Goal: Task Accomplishment & Management: Use online tool/utility

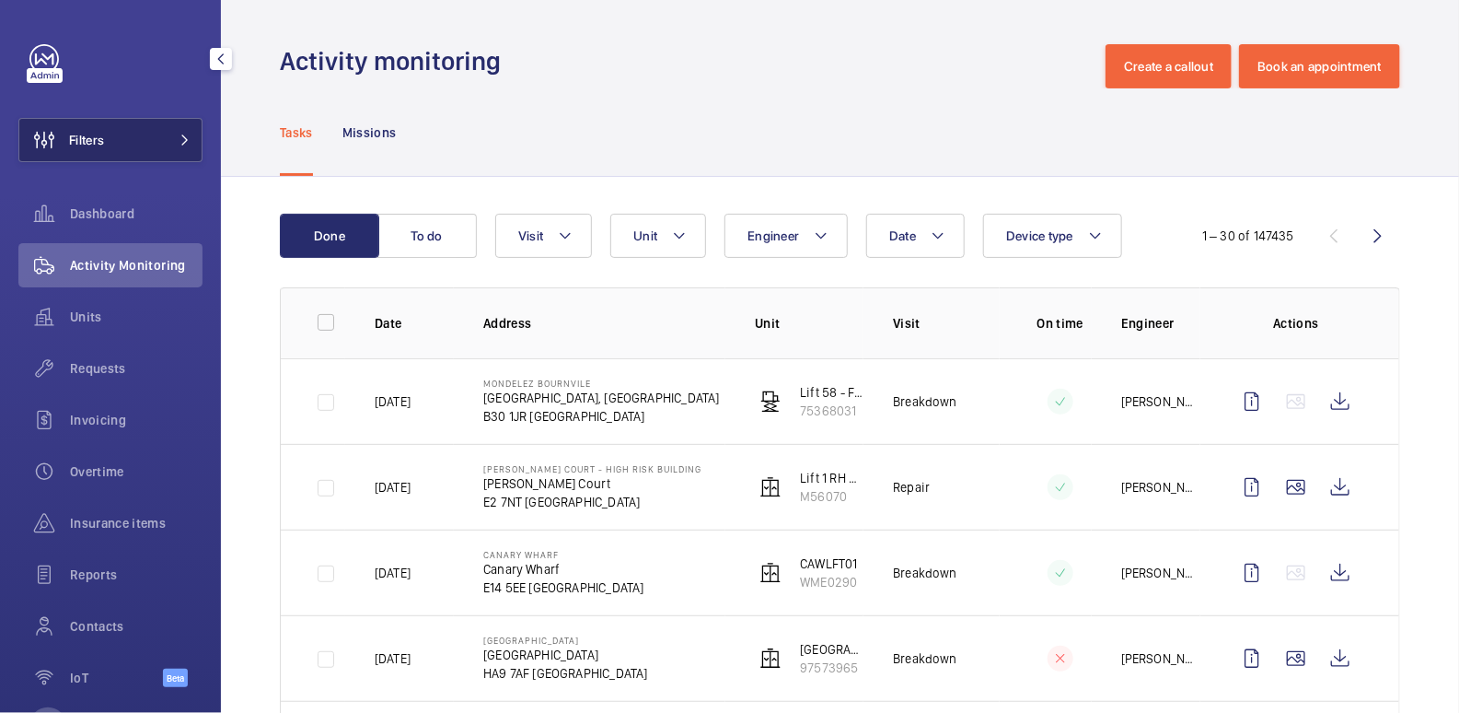
click at [77, 121] on span "Filters" at bounding box center [61, 140] width 85 height 44
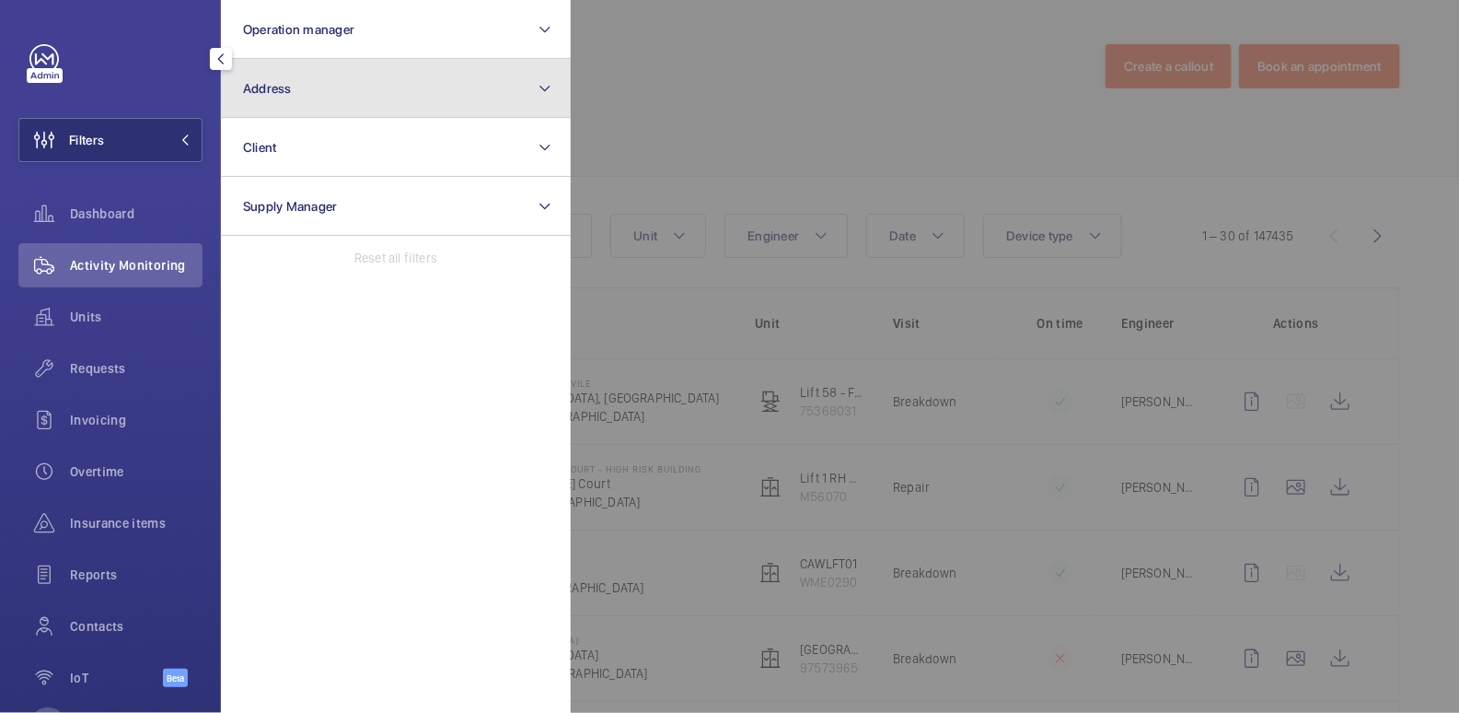
click at [293, 80] on button "Address" at bounding box center [396, 88] width 350 height 59
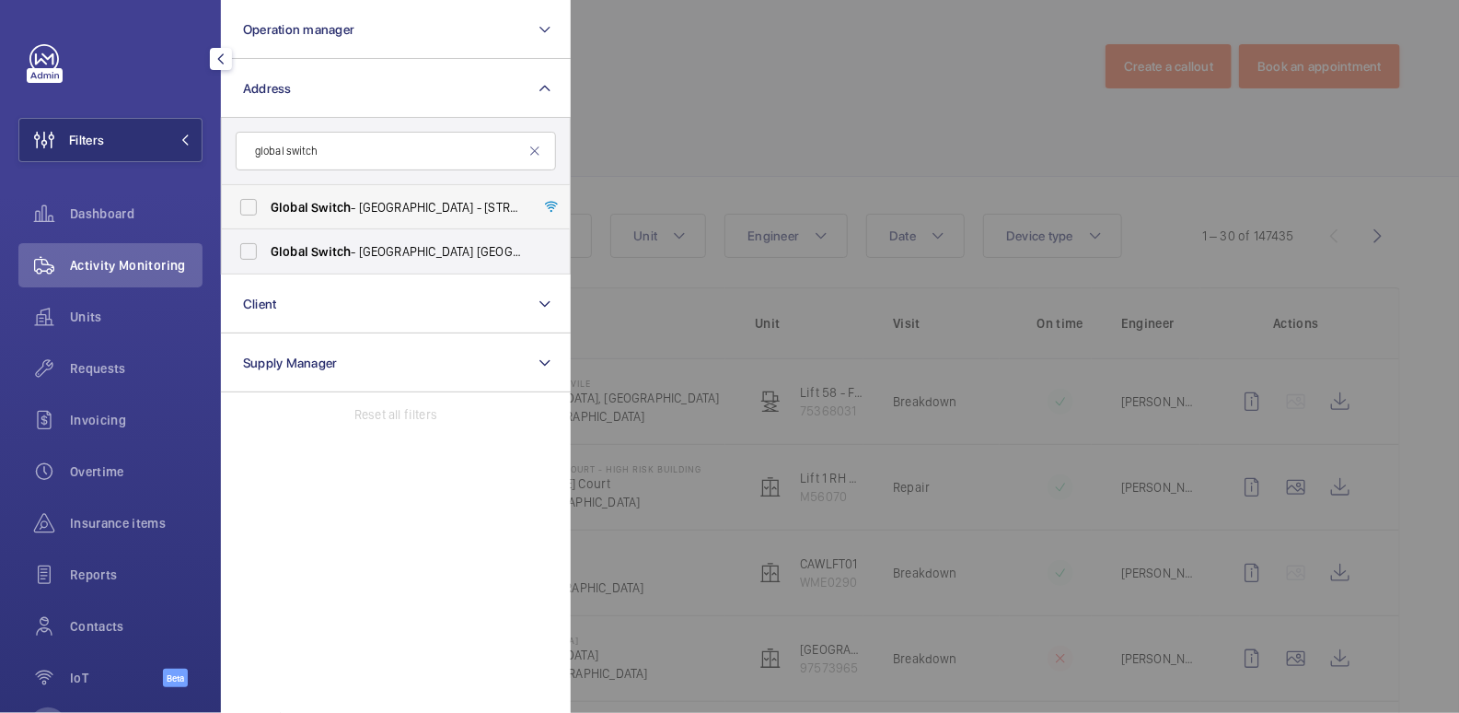
type input "global switch"
drag, startPoint x: 342, startPoint y: 205, endPoint x: 339, endPoint y: 215, distance: 9.6
click at [342, 206] on span "Switch" at bounding box center [331, 207] width 40 height 15
click at [267, 206] on input "Global Switch - [GEOGRAPHIC_DATA] - [STREET_ADDRESS]" at bounding box center [248, 207] width 37 height 37
checkbox input "true"
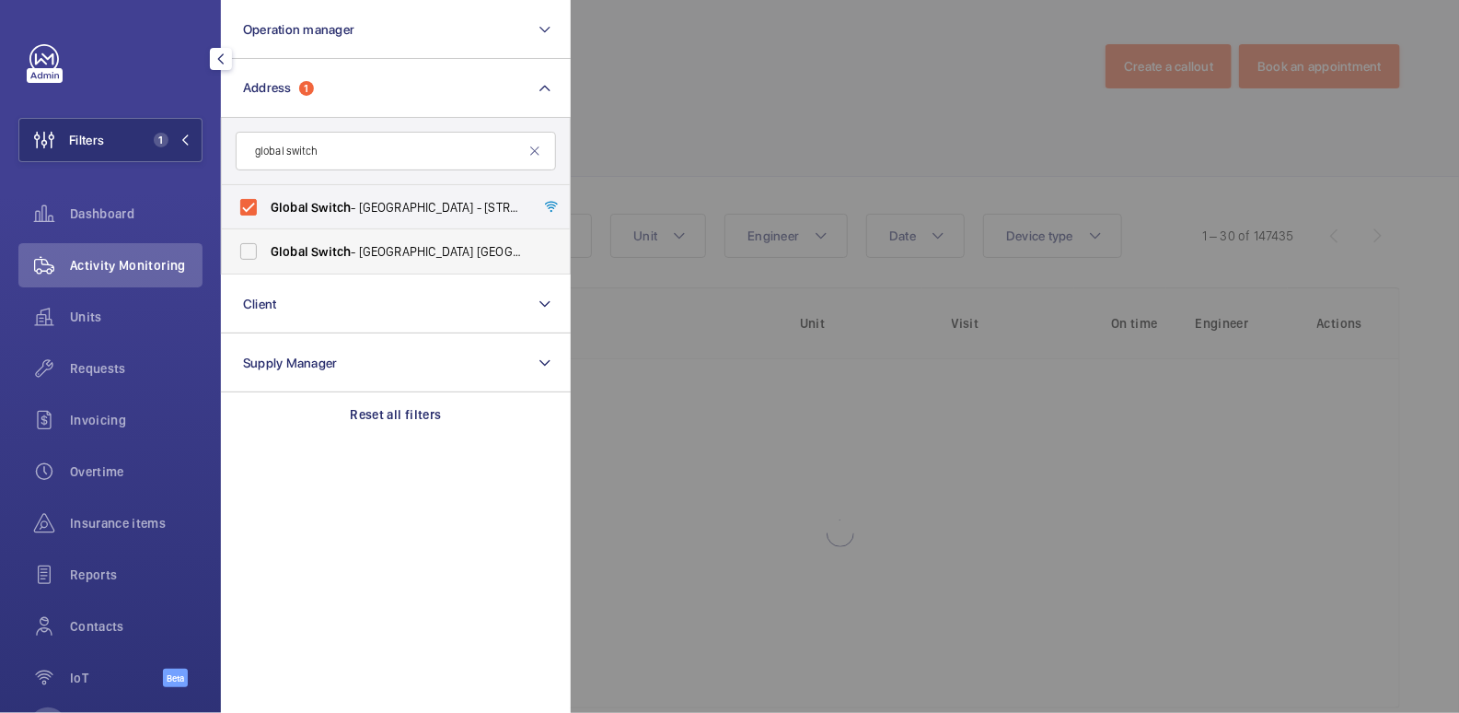
click at [327, 245] on span "Switch" at bounding box center [331, 251] width 40 height 15
click at [267, 245] on input "Global Switch - [GEOGRAPHIC_DATA] [GEOGRAPHIC_DATA]" at bounding box center [248, 251] width 37 height 37
checkbox input "true"
click at [729, 70] on div at bounding box center [1300, 356] width 1459 height 713
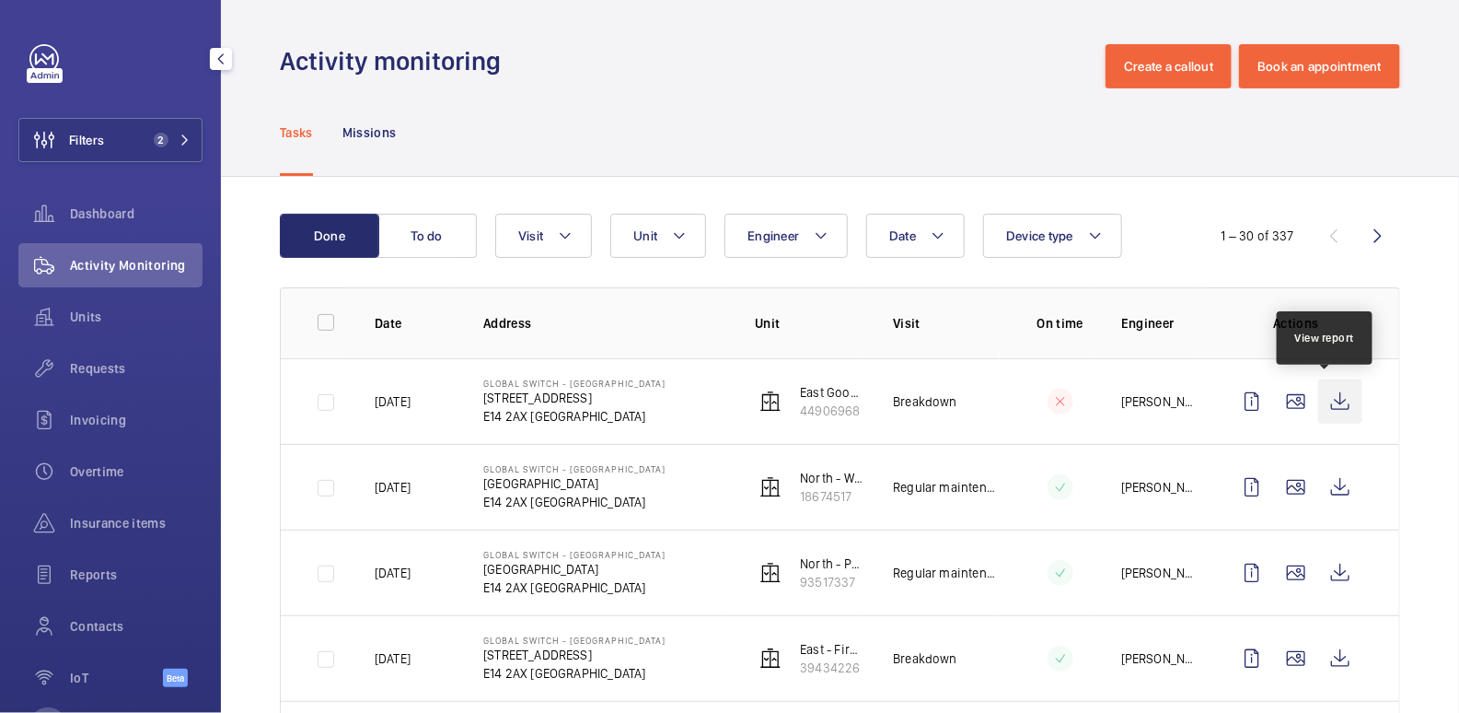
click at [1325, 399] on wm-front-icon-button at bounding box center [1340, 401] width 44 height 44
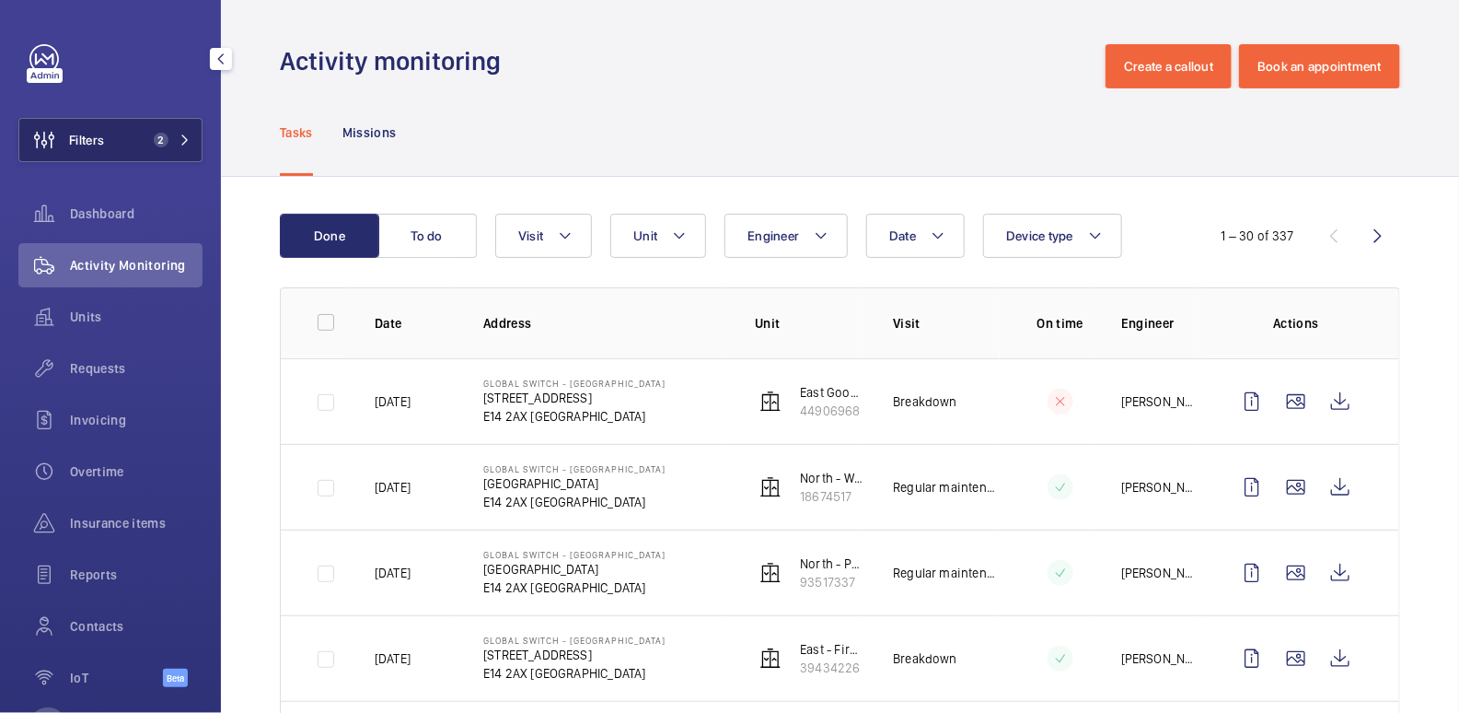
click at [146, 133] on span "2" at bounding box center [157, 140] width 22 height 15
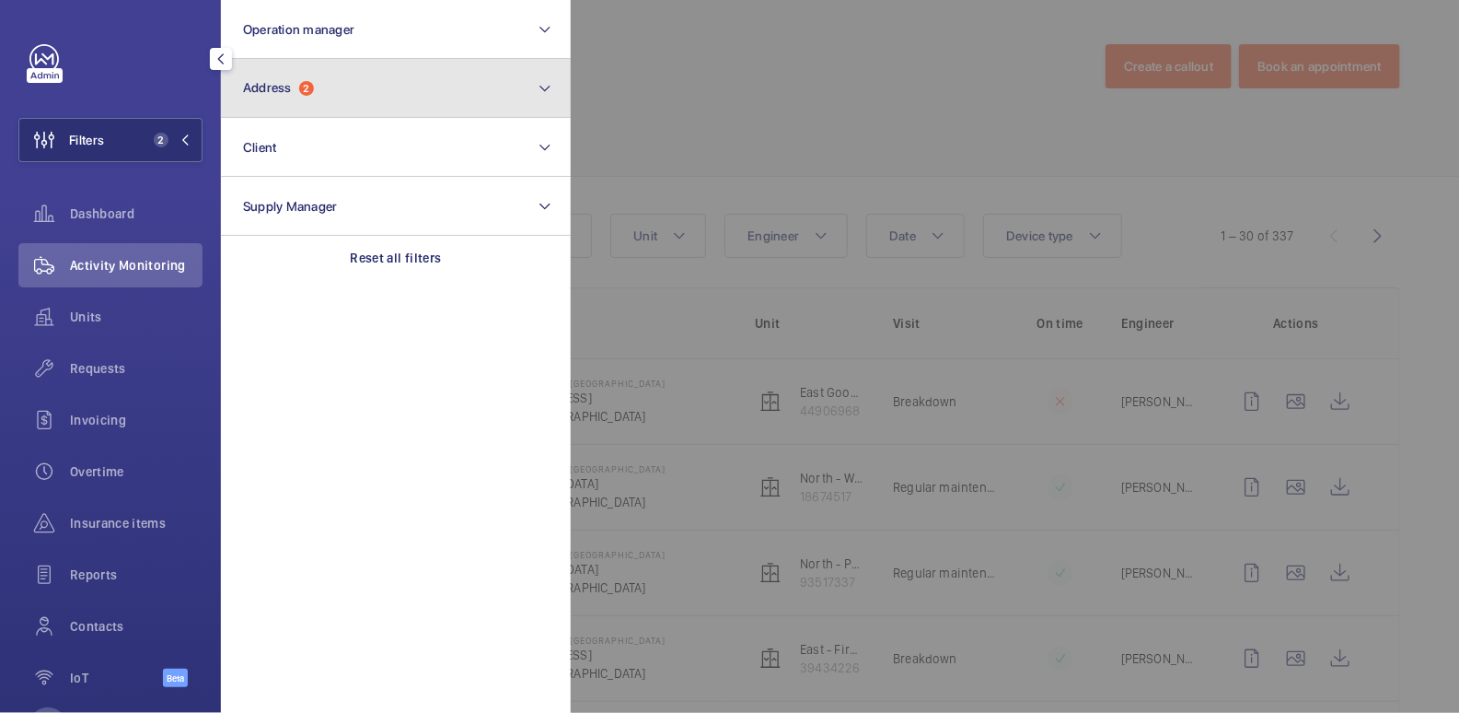
click at [408, 91] on button "Address 2" at bounding box center [396, 88] width 350 height 59
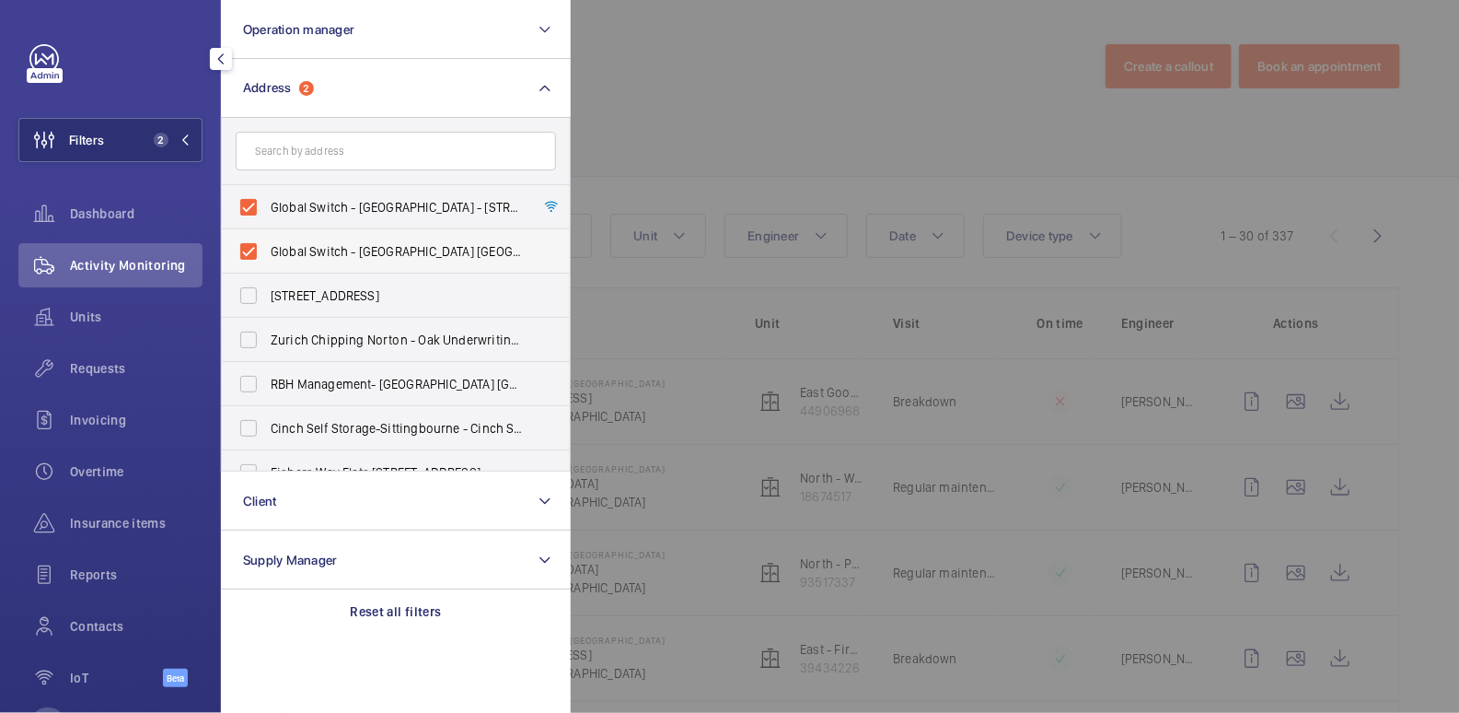
drag, startPoint x: 338, startPoint y: 209, endPoint x: 336, endPoint y: 234, distance: 24.9
click at [338, 209] on span "Global Switch - [GEOGRAPHIC_DATA] - [STREET_ADDRESS]" at bounding box center [397, 207] width 253 height 18
click at [267, 209] on input "Global Switch - [GEOGRAPHIC_DATA] - [STREET_ADDRESS]" at bounding box center [248, 207] width 37 height 37
checkbox input "false"
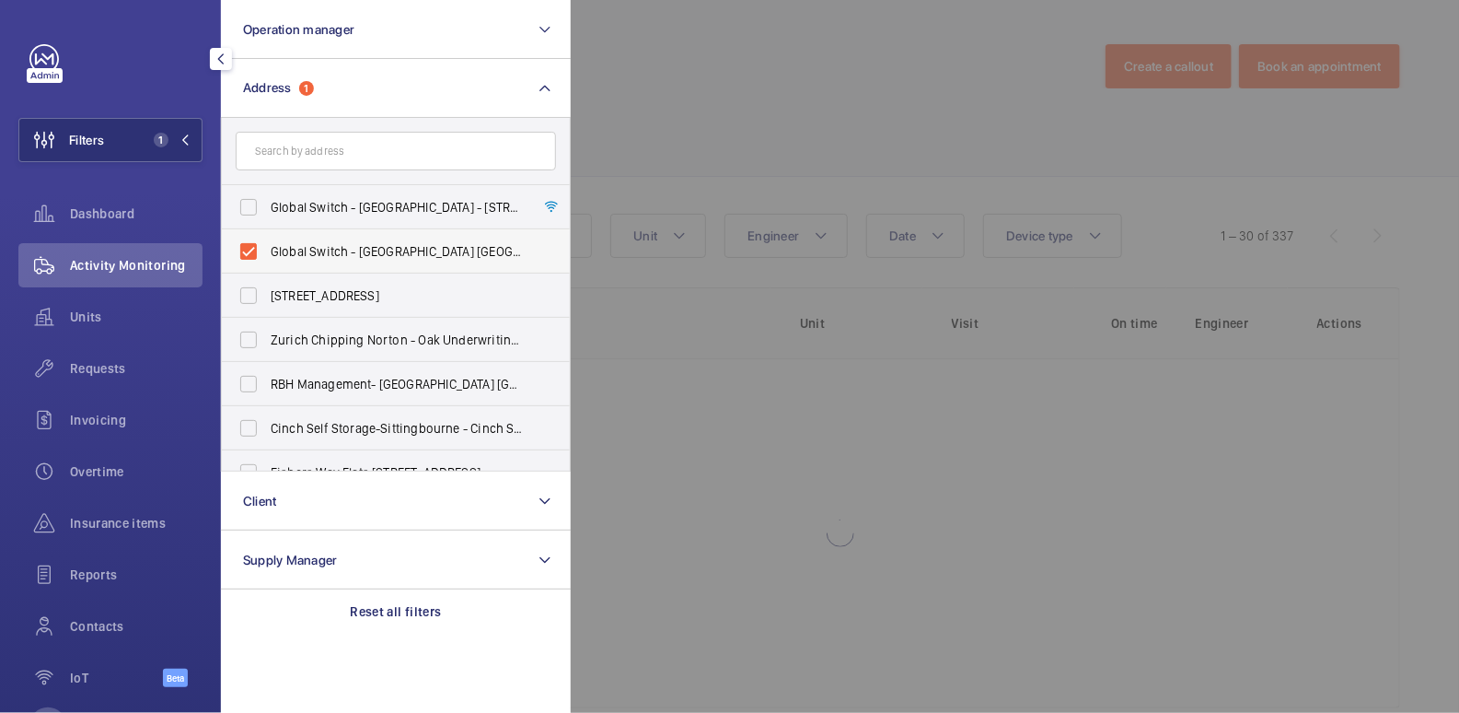
click at [336, 236] on label "Global Switch - [GEOGRAPHIC_DATA] [GEOGRAPHIC_DATA]" at bounding box center [382, 251] width 320 height 44
click at [267, 236] on input "Global Switch - [GEOGRAPHIC_DATA] [GEOGRAPHIC_DATA]" at bounding box center [248, 251] width 37 height 37
checkbox input "false"
click at [321, 143] on input "text" at bounding box center [396, 151] width 320 height 39
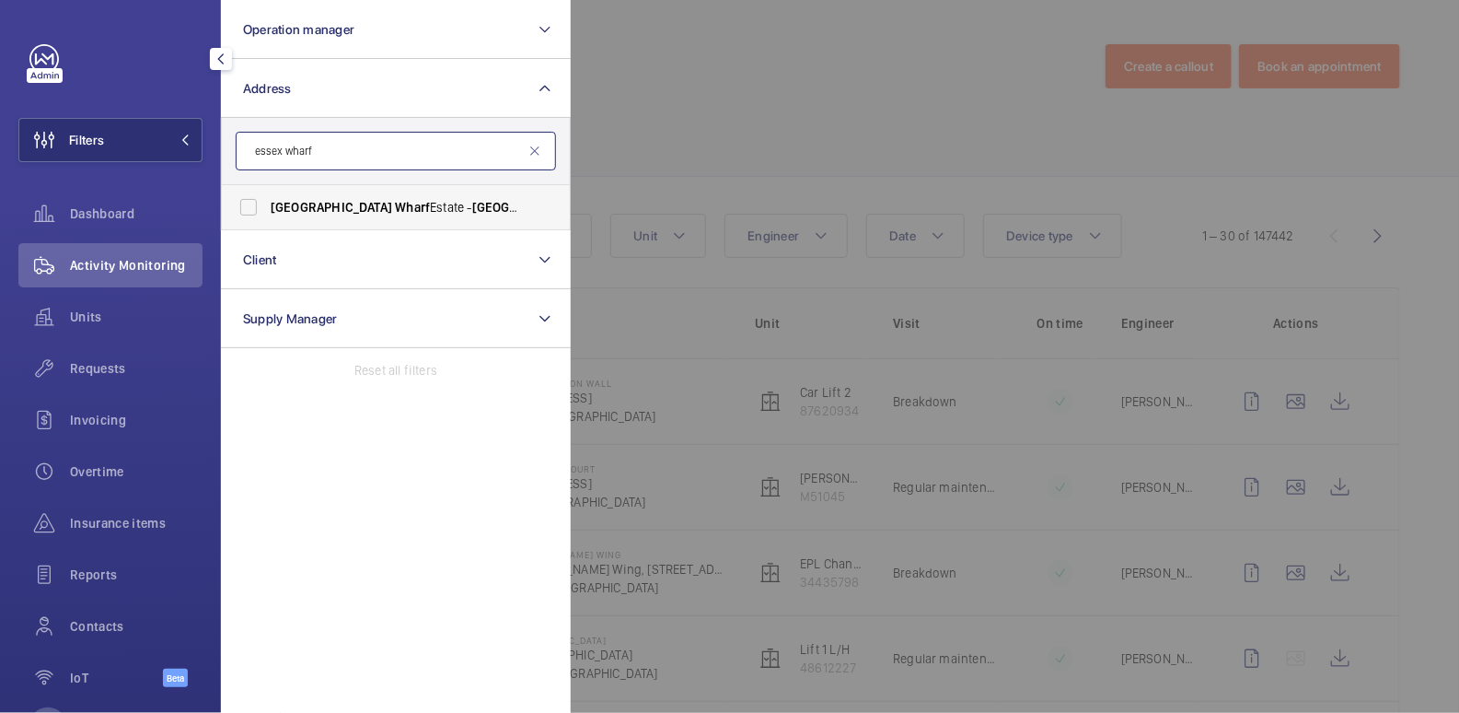
type input "essex wharf"
click at [597, 213] on span "Wharf" at bounding box center [614, 207] width 35 height 15
click at [267, 213] on input "[GEOGRAPHIC_DATA] Wharf Estate - [GEOGRAPHIC_DATA] , [GEOGRAPHIC_DATA] E5 9HP" at bounding box center [248, 207] width 37 height 37
checkbox input "true"
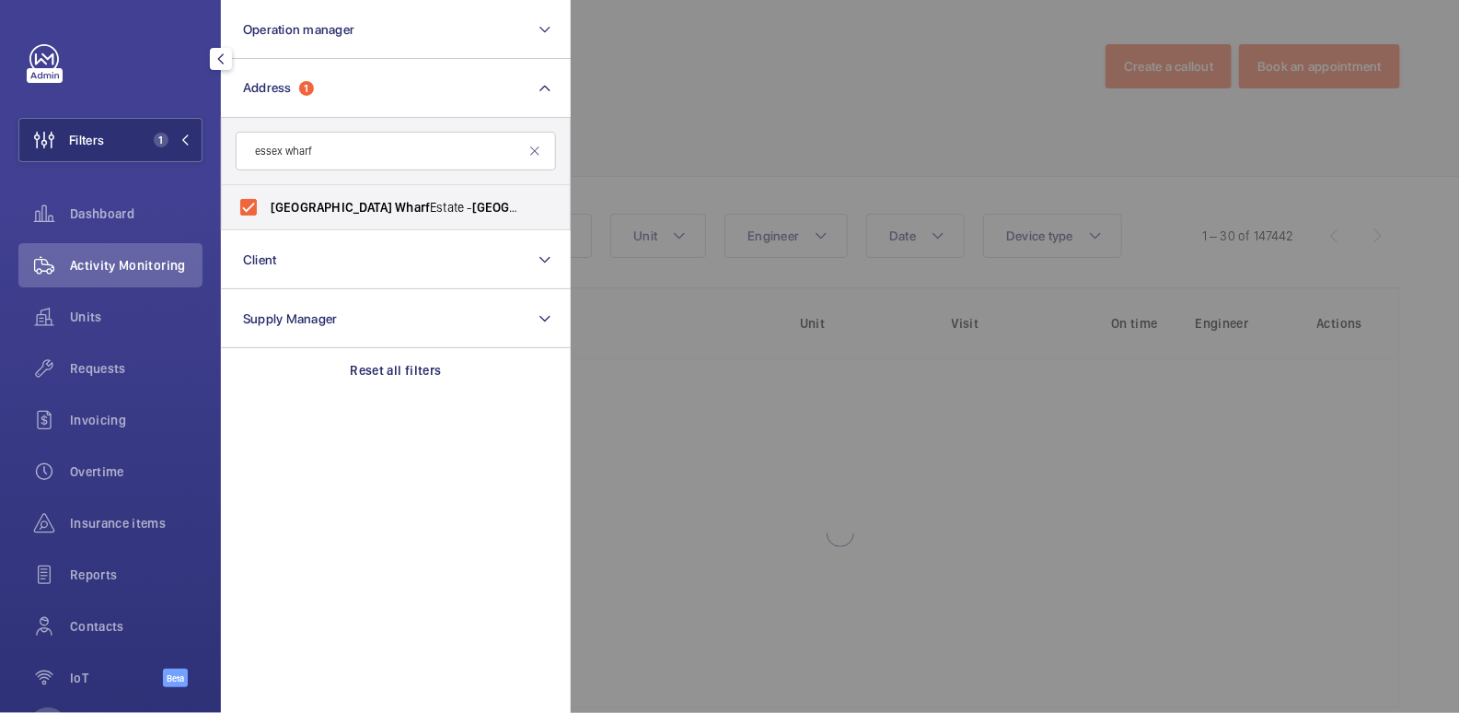
click at [690, 133] on div at bounding box center [1300, 356] width 1459 height 713
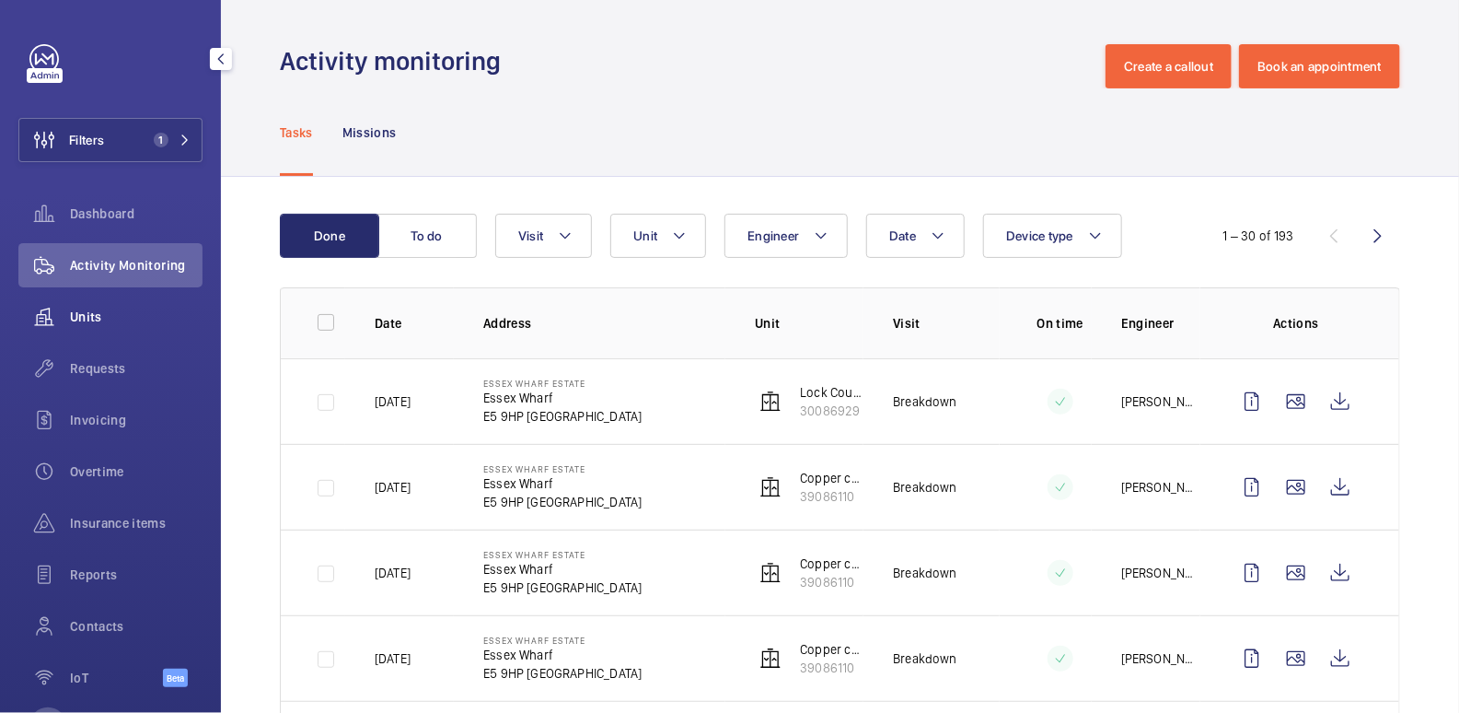
click at [84, 326] on div "Units" at bounding box center [110, 317] width 184 height 44
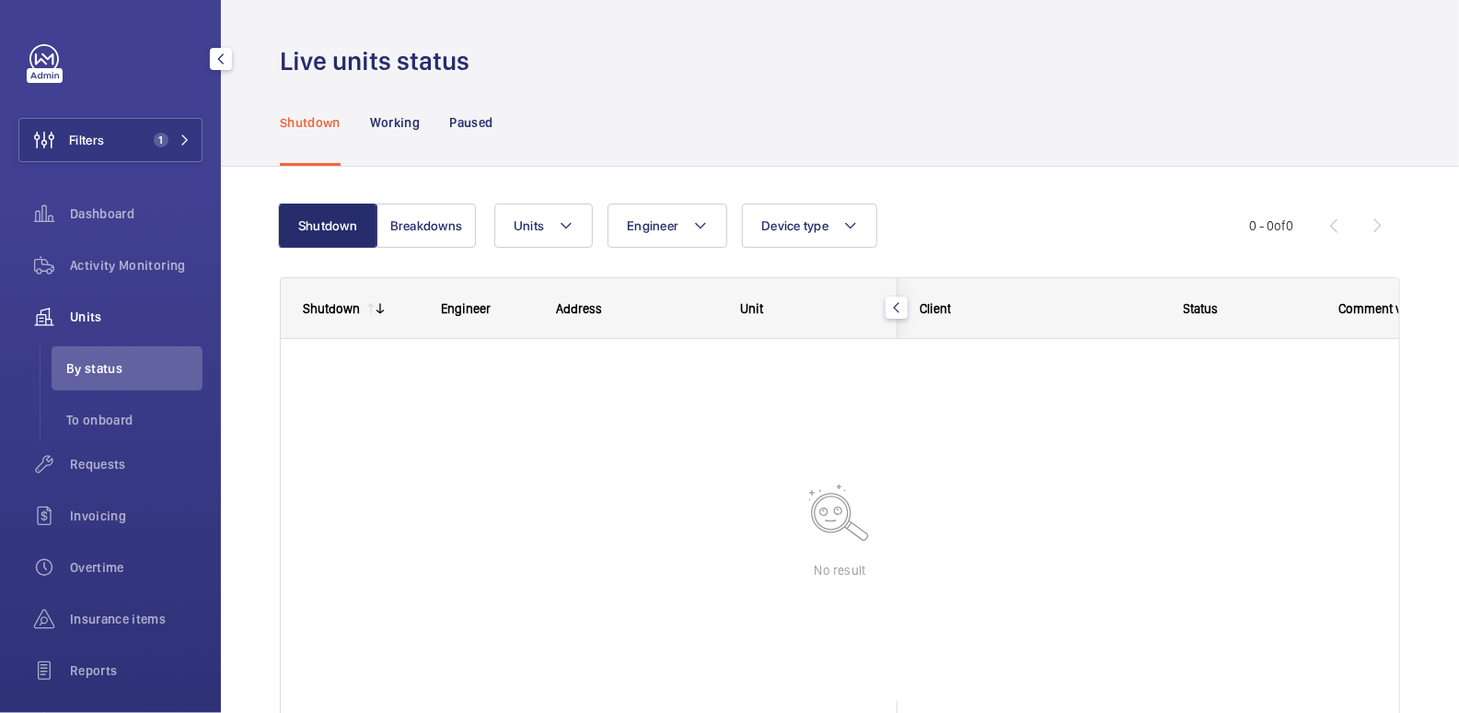
click at [75, 320] on span "Units" at bounding box center [136, 316] width 133 height 18
click at [123, 471] on span "Requests" at bounding box center [136, 464] width 133 height 18
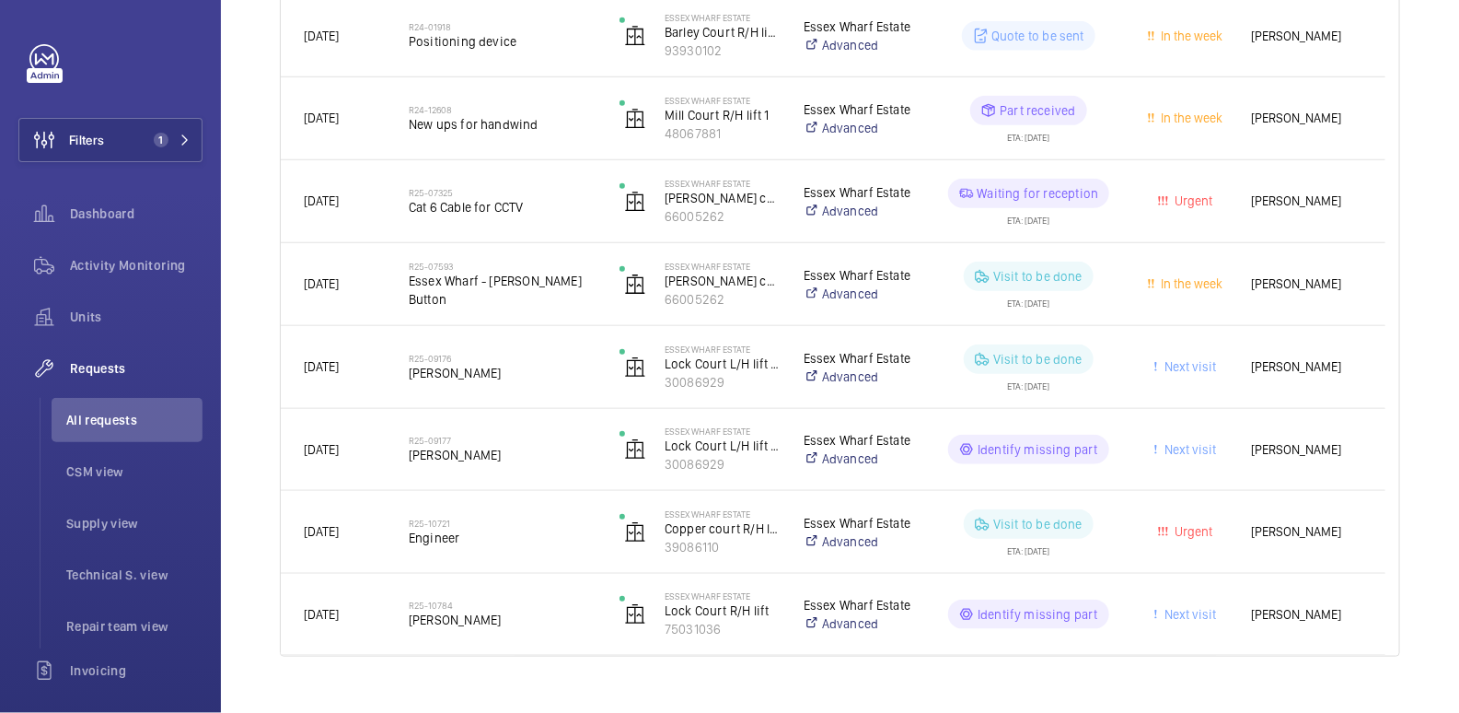
scroll to position [399, 0]
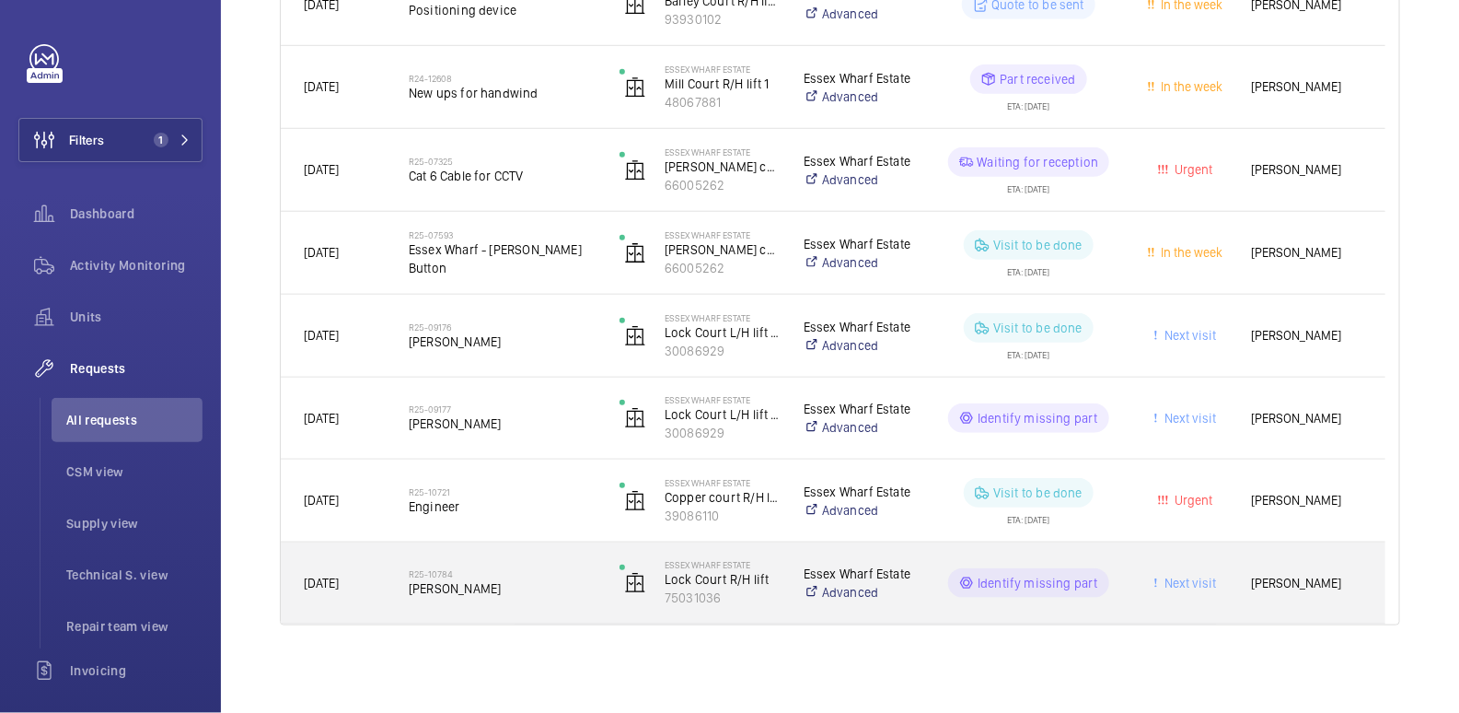
click at [561, 581] on span "[PERSON_NAME]" at bounding box center [502, 588] width 187 height 18
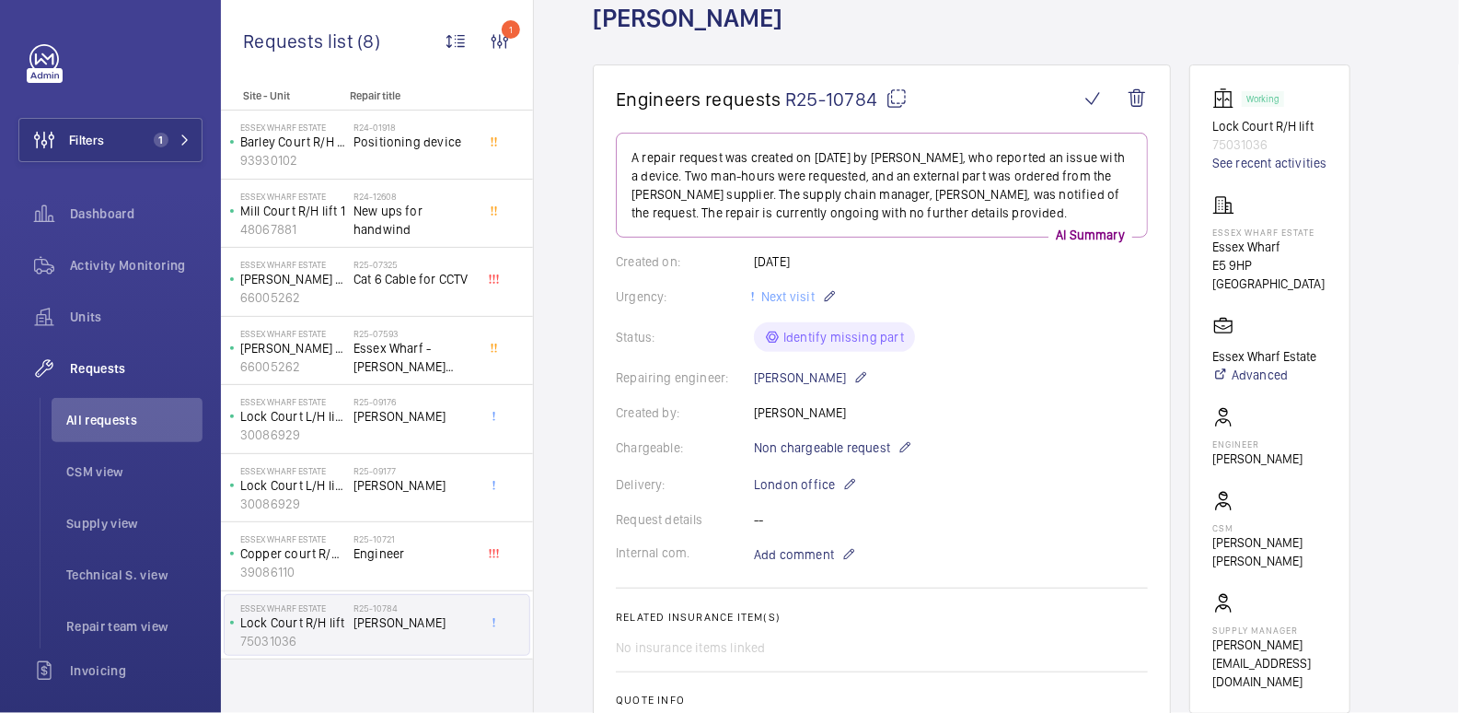
scroll to position [110, 0]
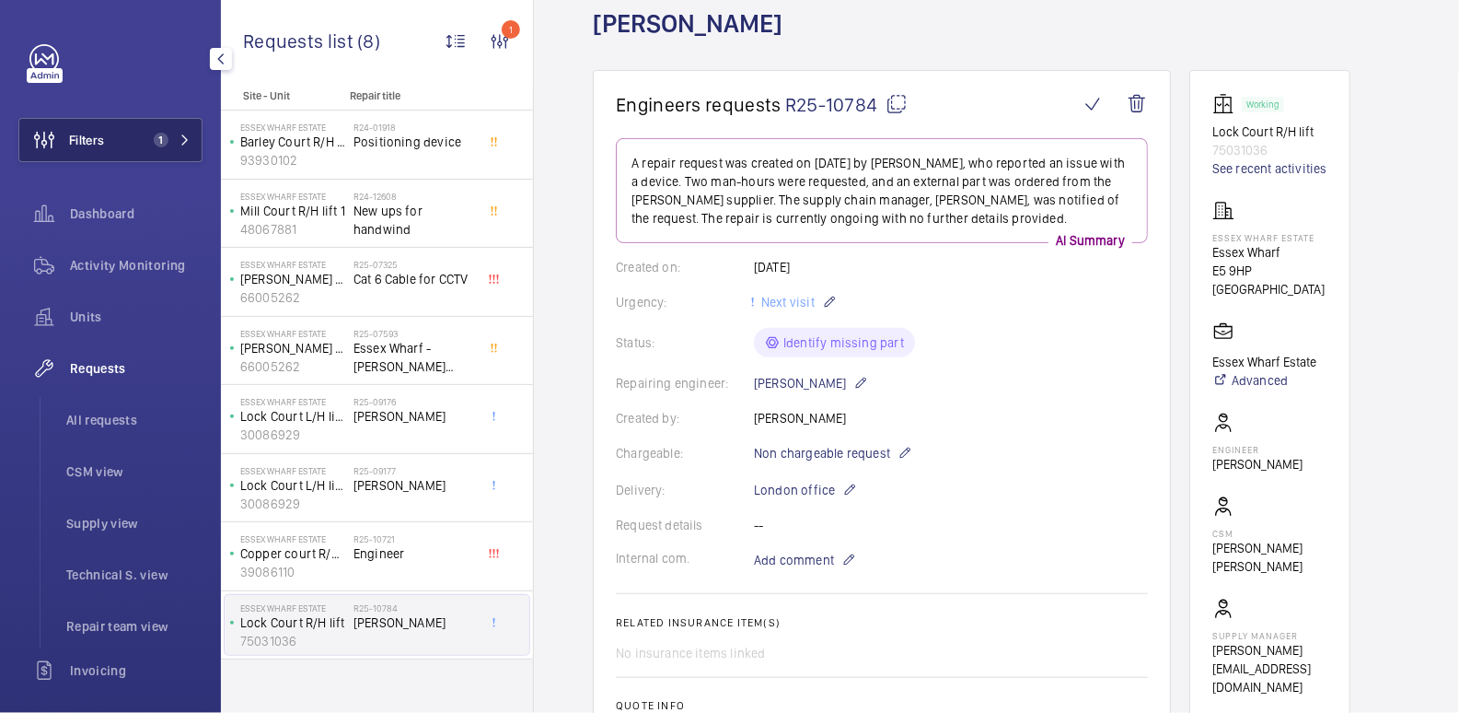
drag, startPoint x: 122, startPoint y: 265, endPoint x: 157, endPoint y: 156, distance: 114.7
click at [122, 265] on span "Activity Monitoring" at bounding box center [136, 265] width 133 height 18
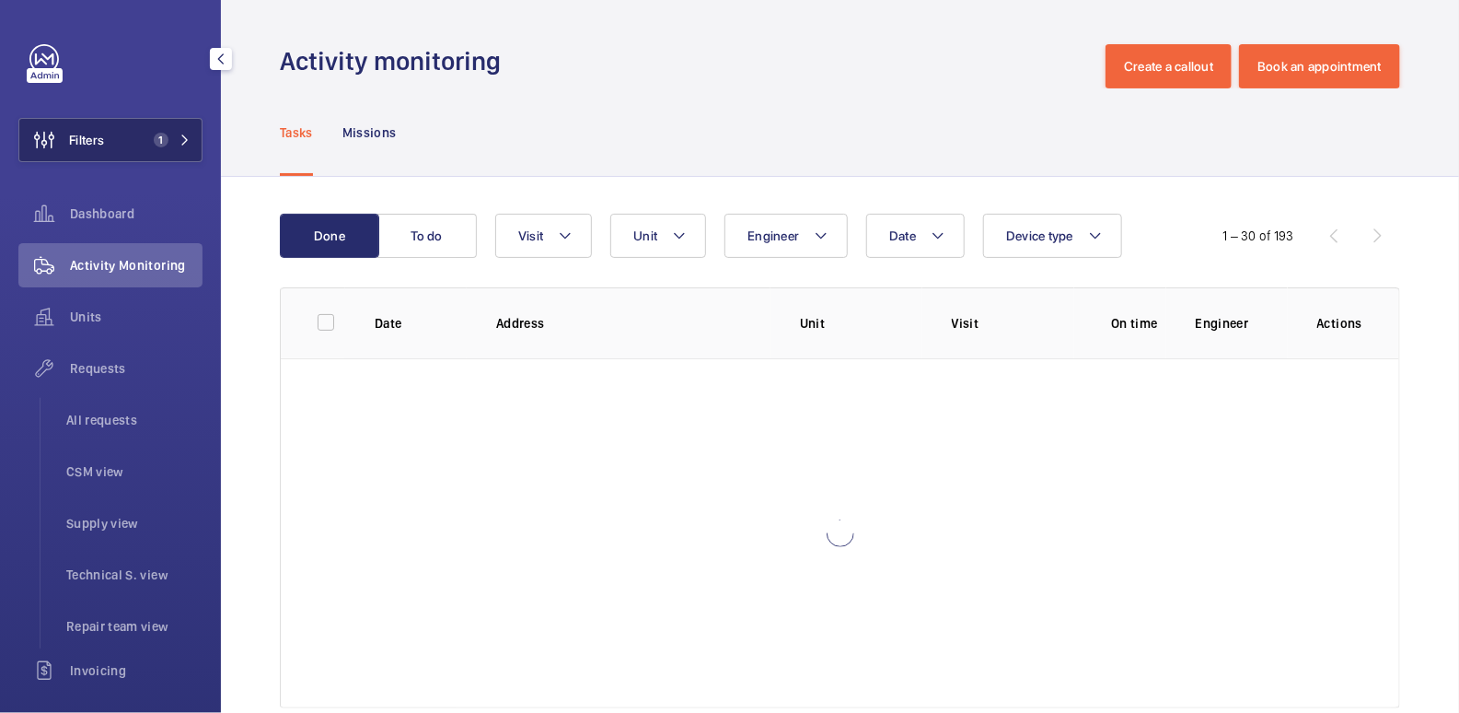
click at [128, 139] on button "Filters 1" at bounding box center [110, 140] width 184 height 44
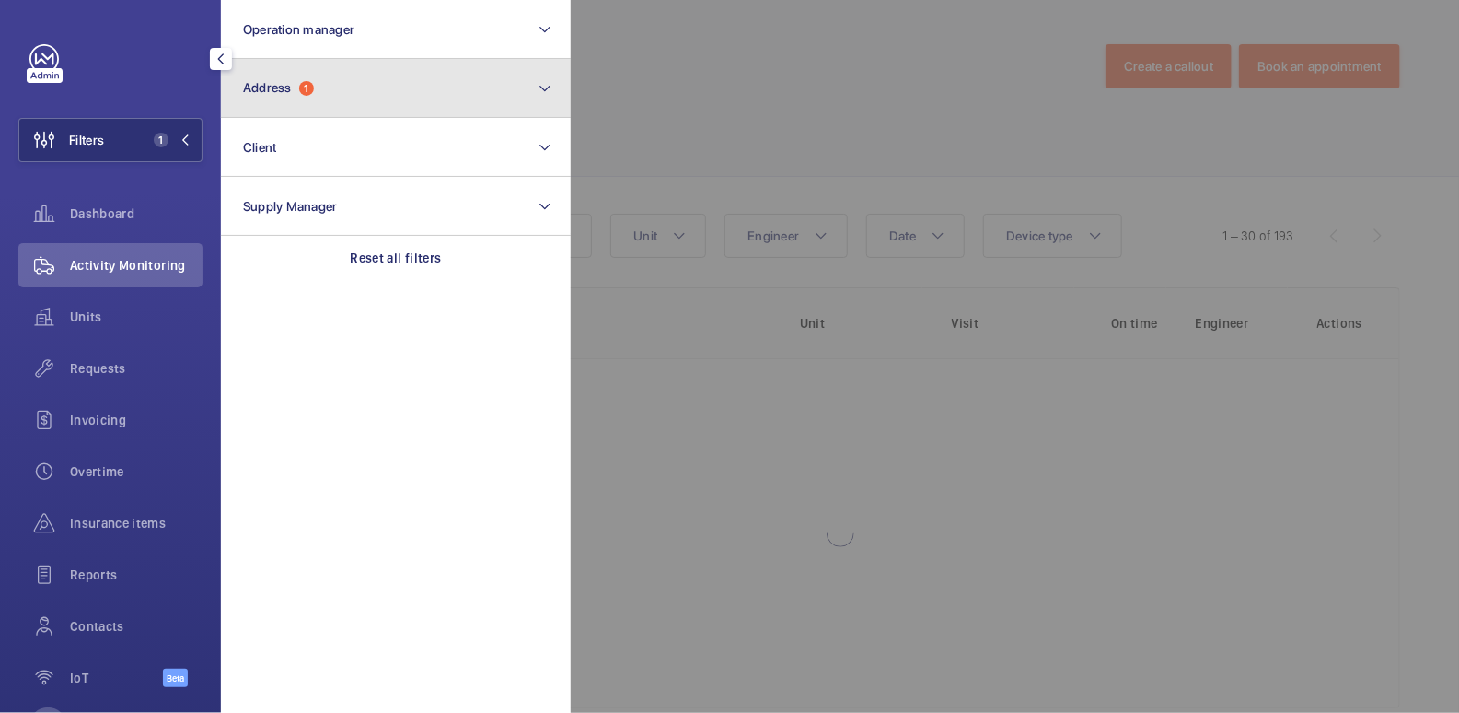
click at [350, 92] on button "Address 1" at bounding box center [396, 88] width 350 height 59
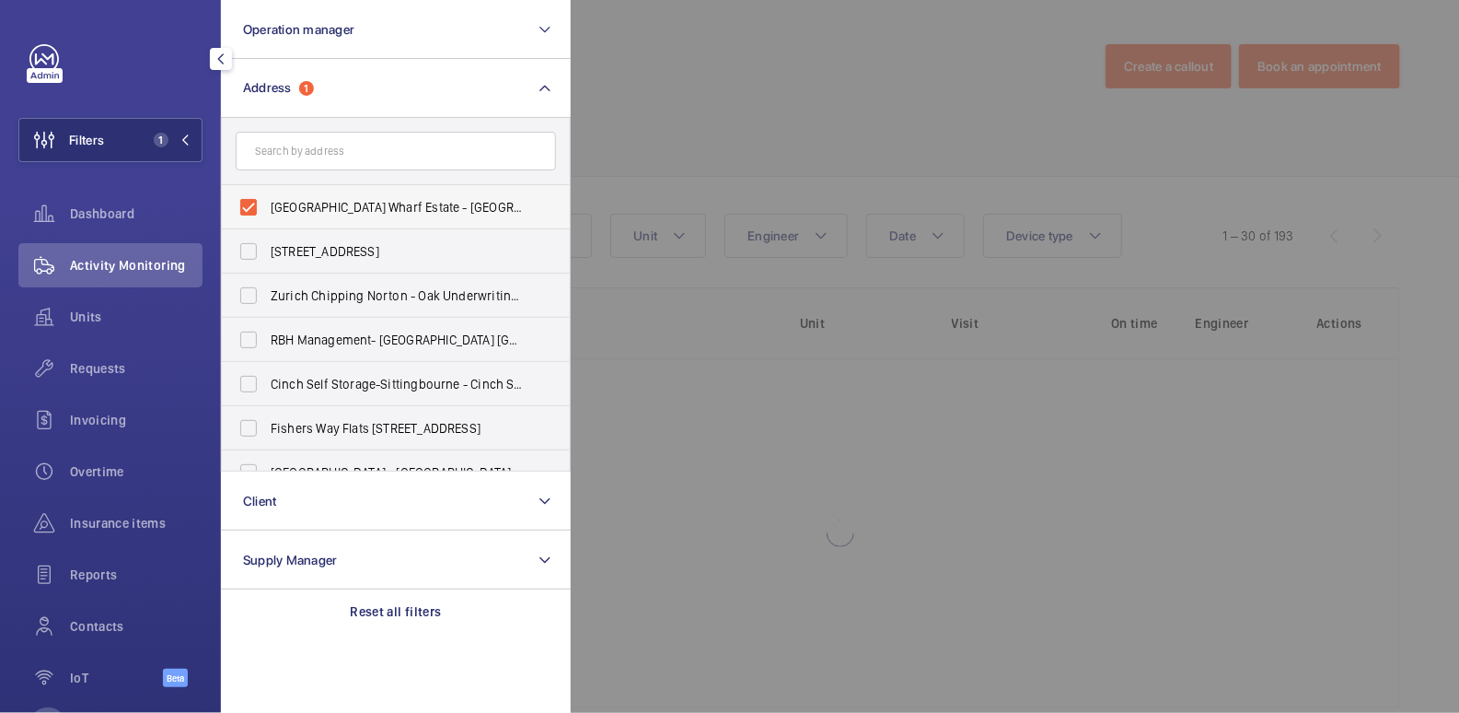
click at [303, 213] on span "[GEOGRAPHIC_DATA] Wharf Estate - [GEOGRAPHIC_DATA], [GEOGRAPHIC_DATA] E5 9HP" at bounding box center [397, 207] width 253 height 18
click at [267, 213] on input "[GEOGRAPHIC_DATA] Wharf Estate - [GEOGRAPHIC_DATA], [GEOGRAPHIC_DATA] E5 9HP" at bounding box center [248, 207] width 37 height 37
checkbox input "false"
click at [334, 143] on input "text" at bounding box center [396, 151] width 320 height 39
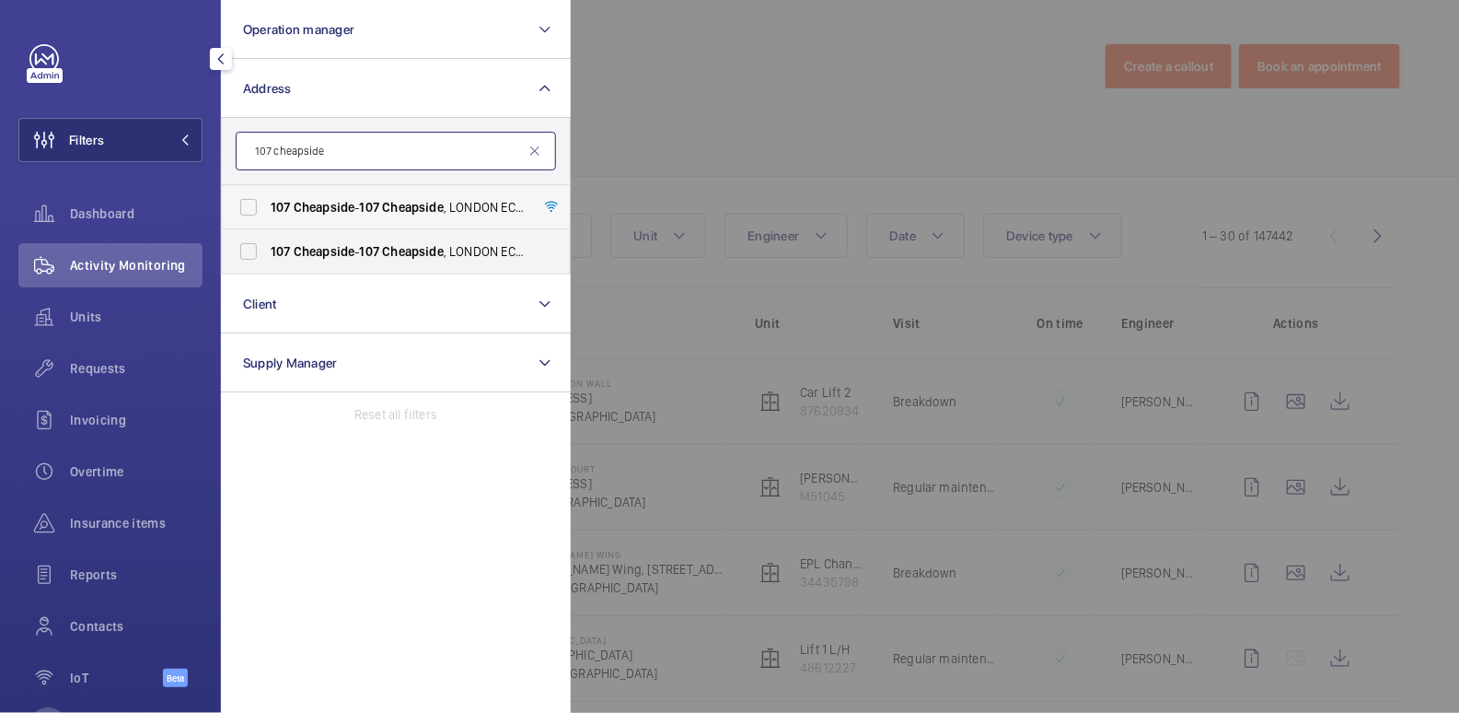
type input "107 cheapside"
click at [345, 207] on span "Cheapside" at bounding box center [325, 207] width 62 height 15
click at [267, 207] on input "[STREET_ADDRESS]" at bounding box center [248, 207] width 37 height 37
checkbox input "true"
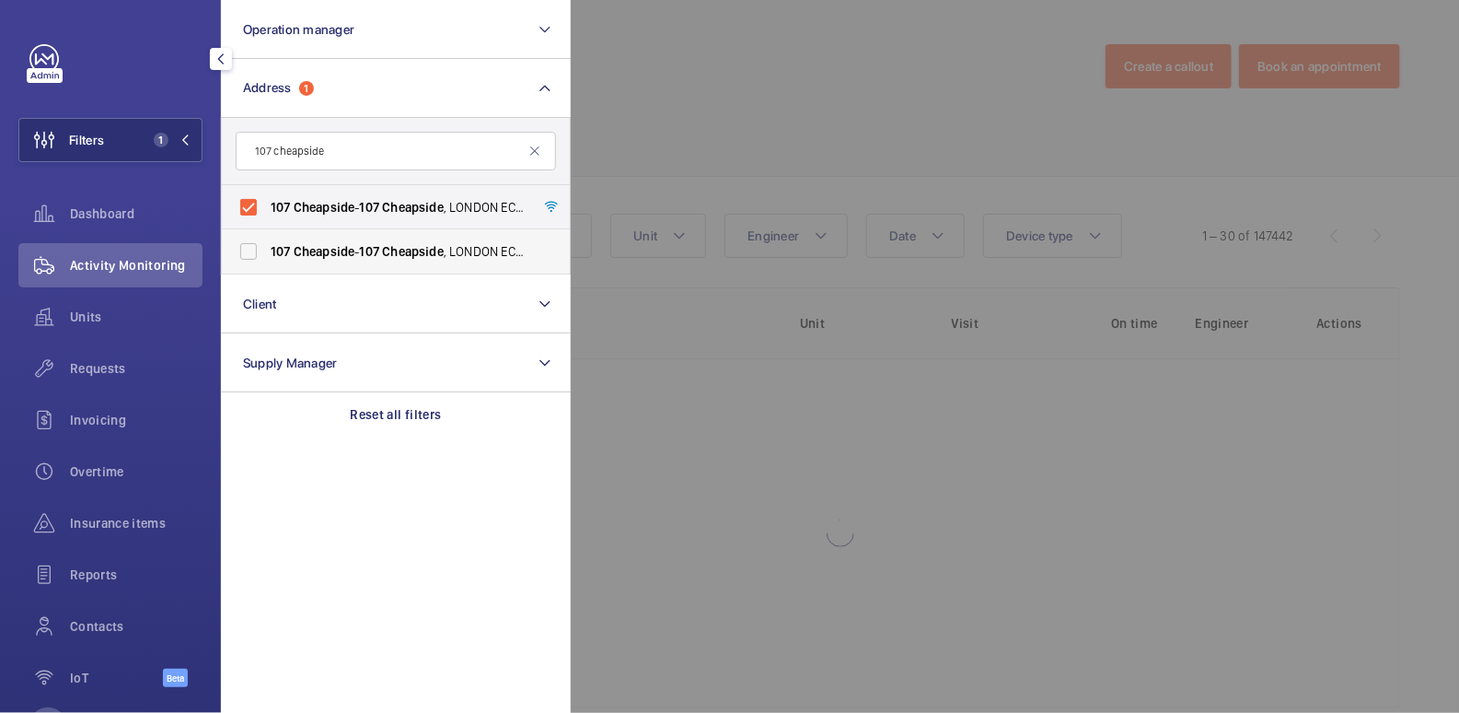
click at [347, 247] on span "Cheapside" at bounding box center [325, 251] width 62 height 15
click at [267, 247] on input "[STREET_ADDRESS]" at bounding box center [248, 251] width 37 height 37
checkbox input "true"
click at [665, 110] on div at bounding box center [1300, 356] width 1459 height 713
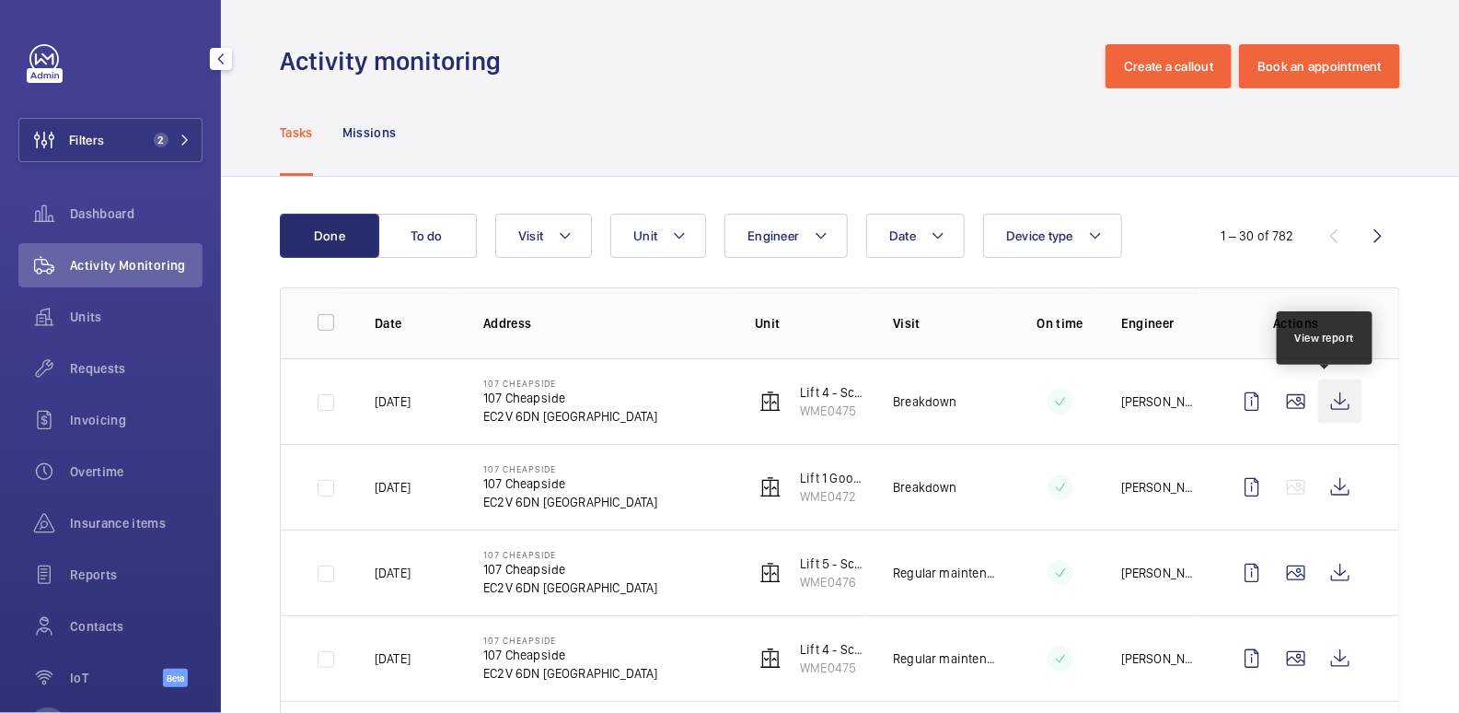
click at [1325, 401] on wm-front-icon-button at bounding box center [1340, 401] width 44 height 44
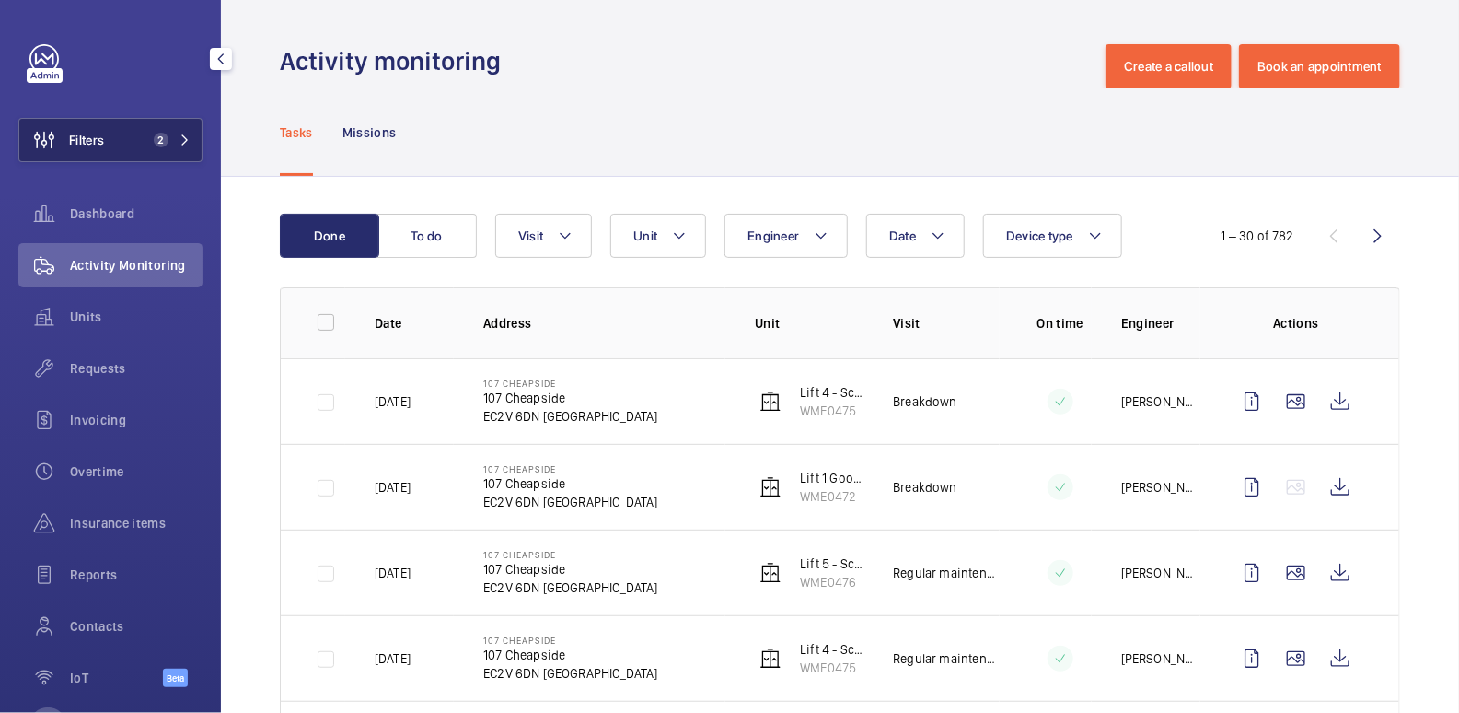
click at [126, 130] on button "Filters 2" at bounding box center [110, 140] width 184 height 44
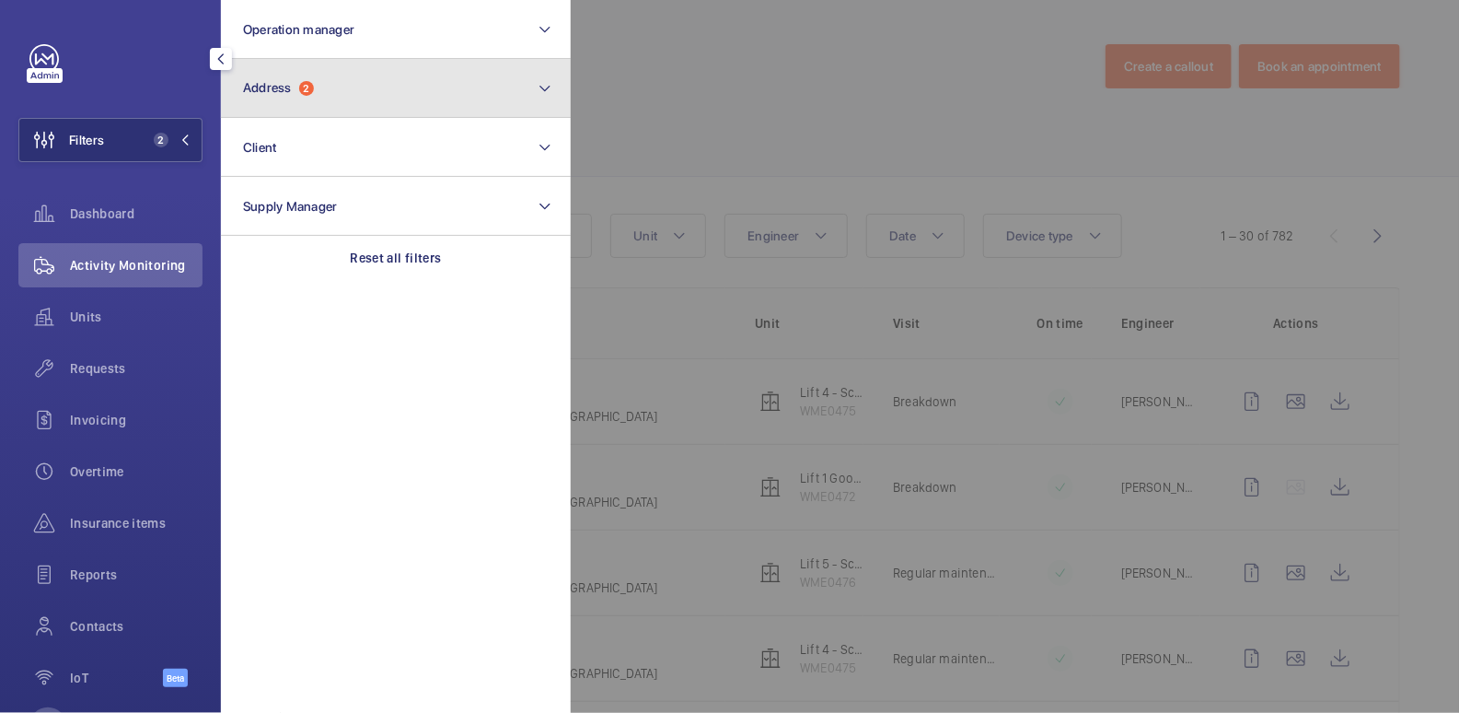
click at [375, 85] on button "Address 2" at bounding box center [396, 88] width 350 height 59
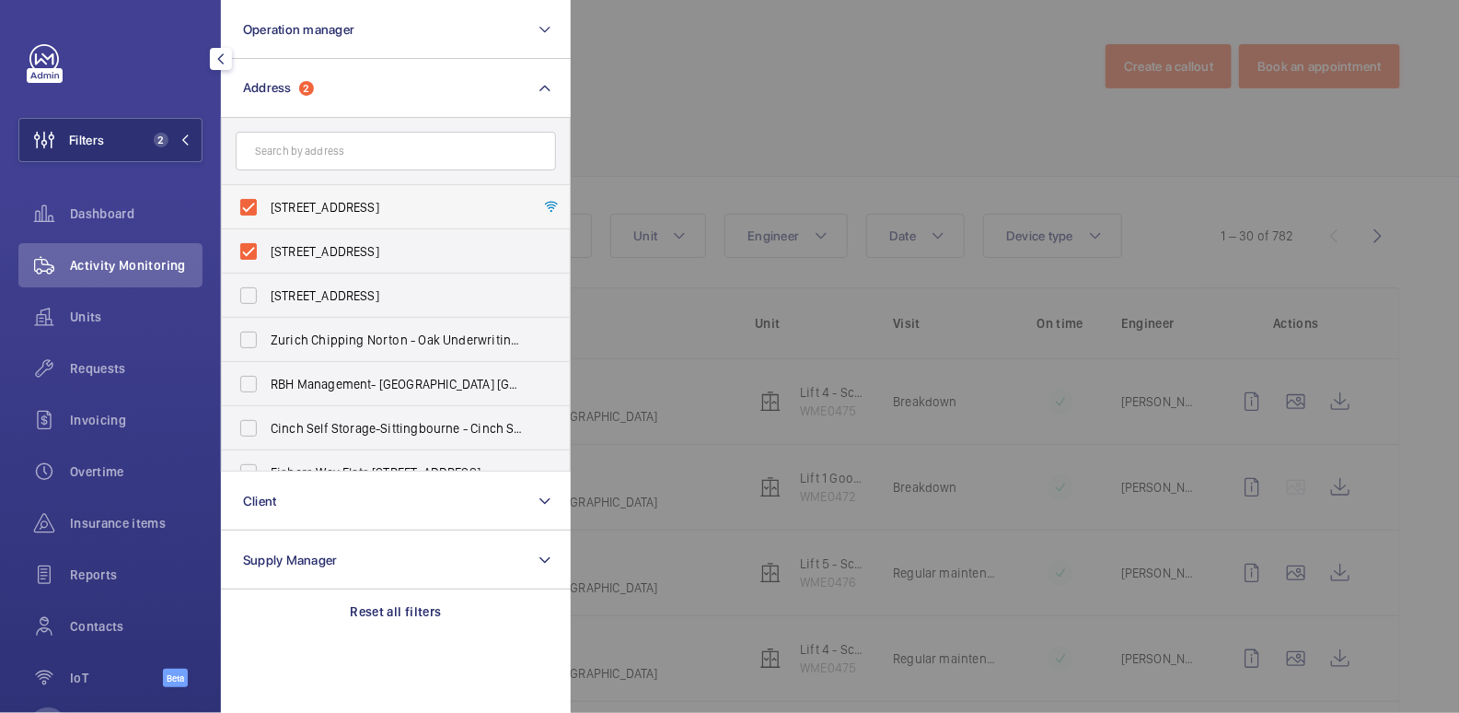
click at [303, 205] on span "[STREET_ADDRESS]" at bounding box center [397, 207] width 253 height 18
click at [267, 205] on input "[STREET_ADDRESS]" at bounding box center [248, 207] width 37 height 37
checkbox input "false"
click at [303, 230] on label "[STREET_ADDRESS]" at bounding box center [382, 251] width 320 height 44
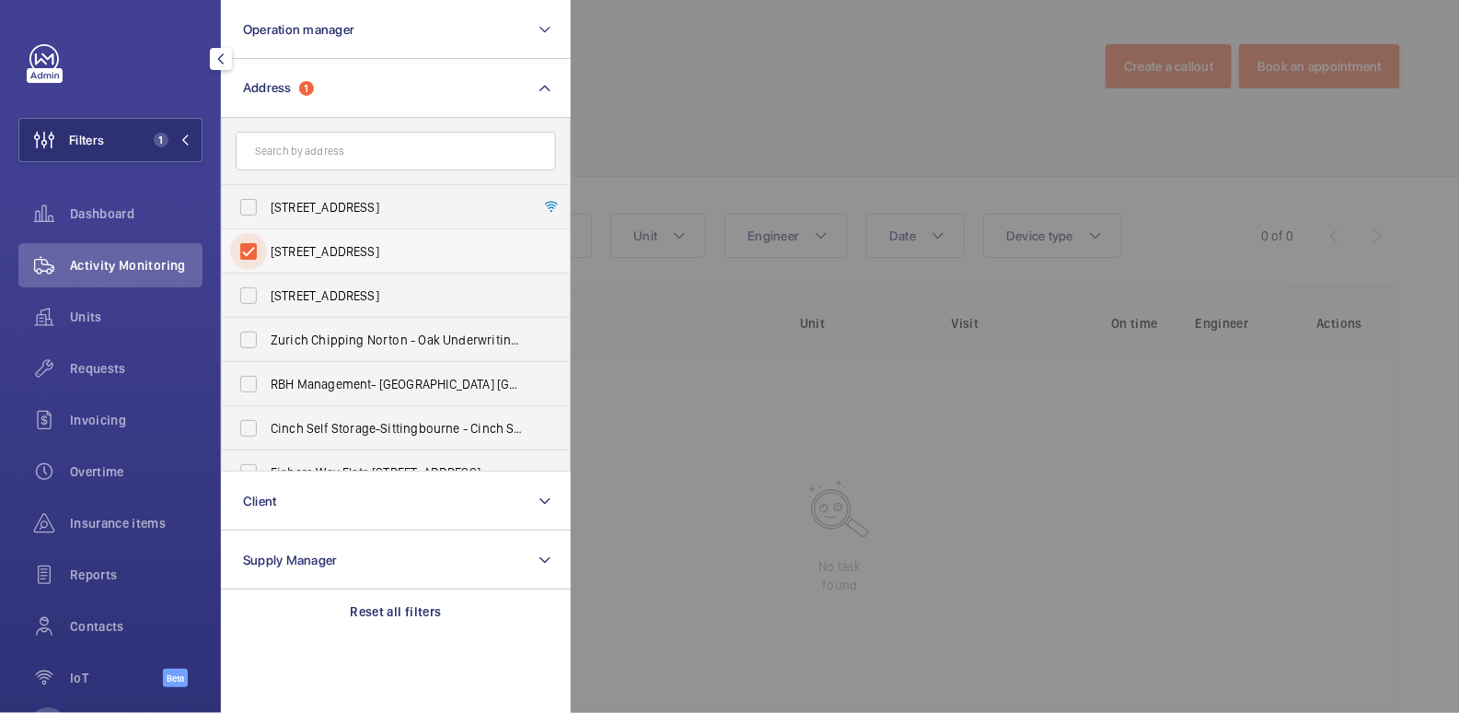
click at [267, 233] on input "[STREET_ADDRESS]" at bounding box center [248, 251] width 37 height 37
checkbox input "false"
click at [722, 71] on div at bounding box center [1300, 356] width 1459 height 713
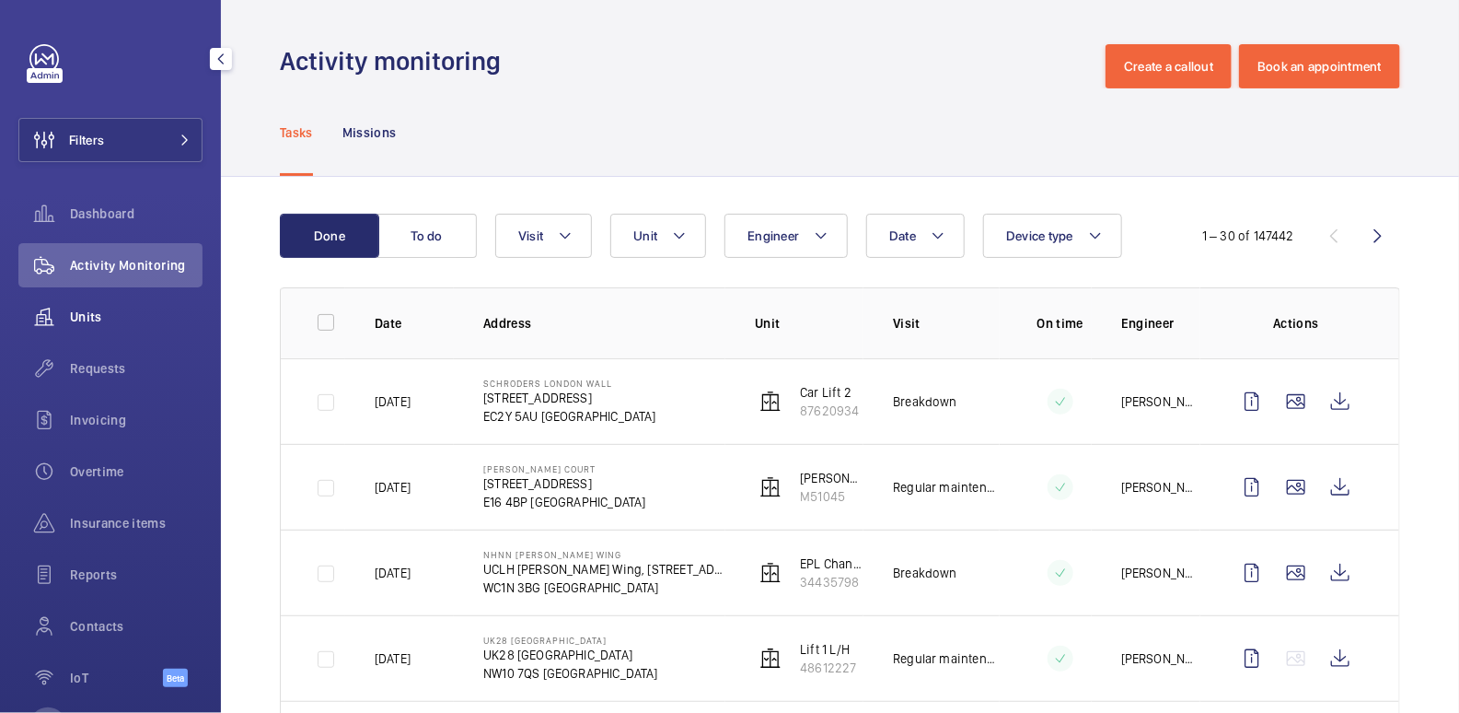
click at [96, 314] on span "Units" at bounding box center [136, 316] width 133 height 18
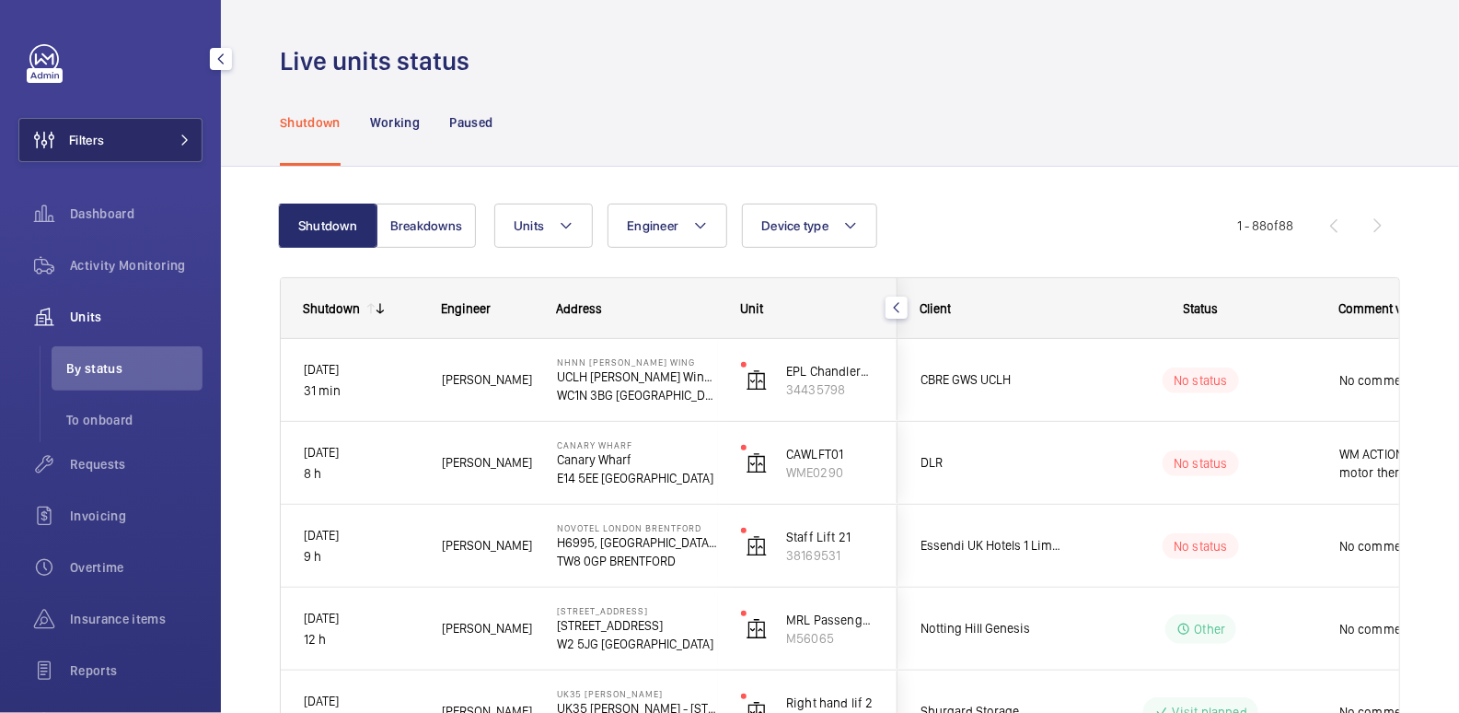
click at [87, 136] on span "Filters" at bounding box center [86, 140] width 35 height 18
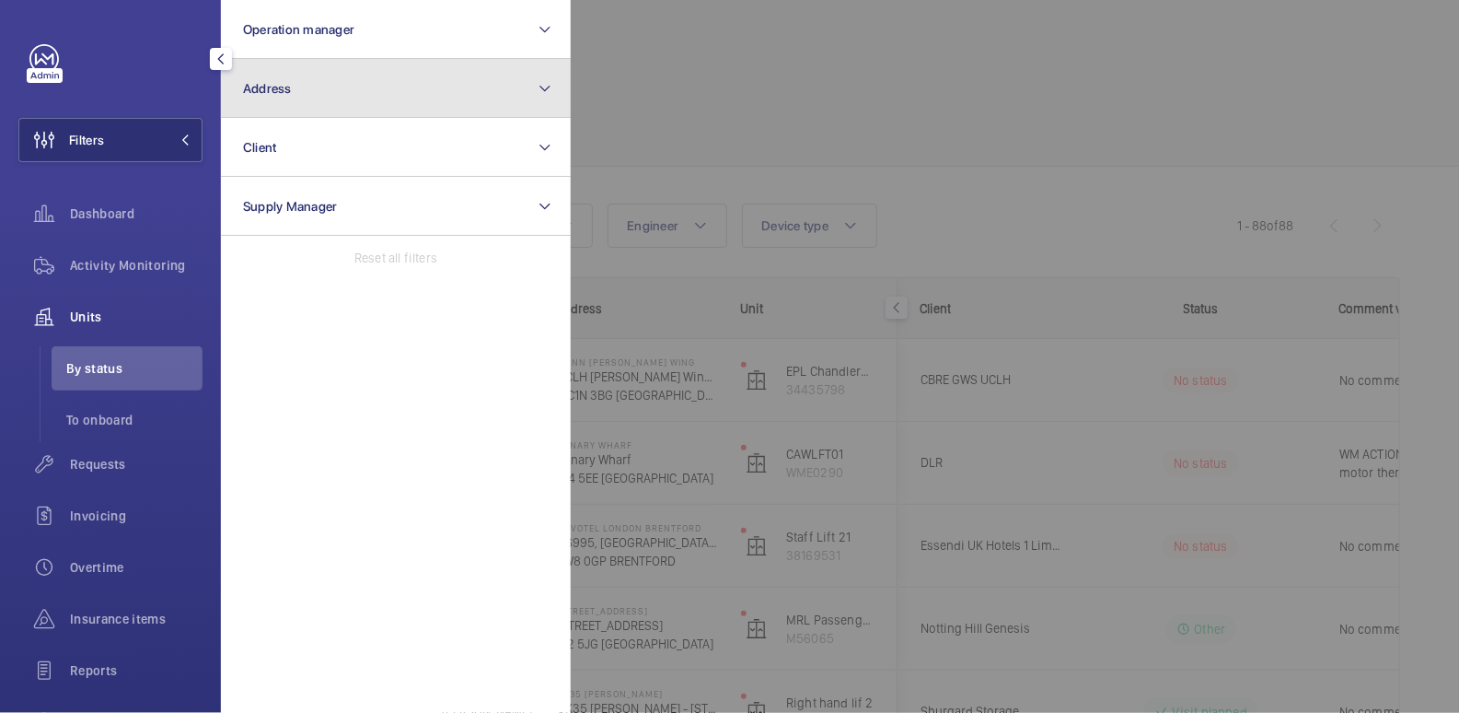
click at [336, 104] on button "Address" at bounding box center [396, 88] width 350 height 59
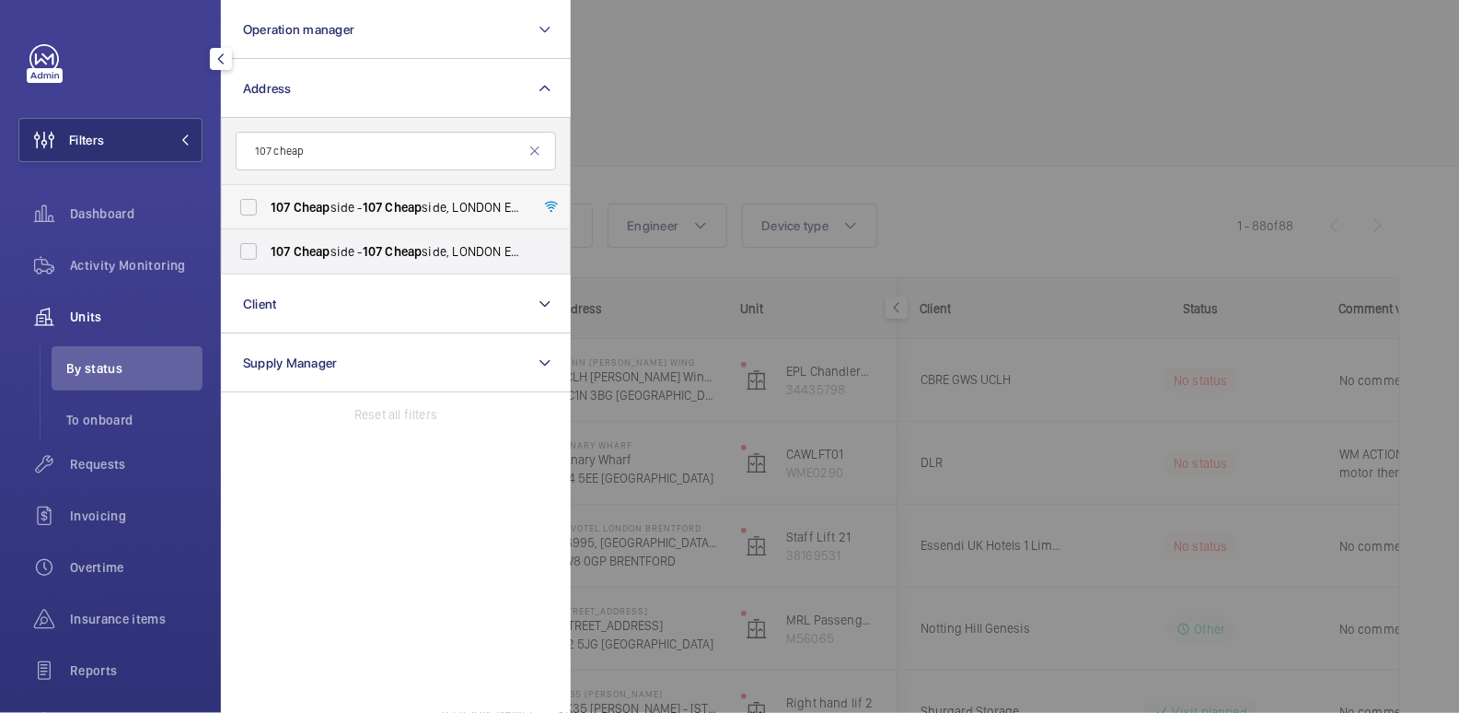
type input "107 cheap"
click at [362, 206] on span "[STREET_ADDRESS]" at bounding box center [397, 207] width 253 height 18
click at [267, 206] on input "[STREET_ADDRESS]" at bounding box center [248, 207] width 37 height 37
checkbox input "true"
click at [352, 248] on span "[STREET_ADDRESS]" at bounding box center [397, 251] width 253 height 18
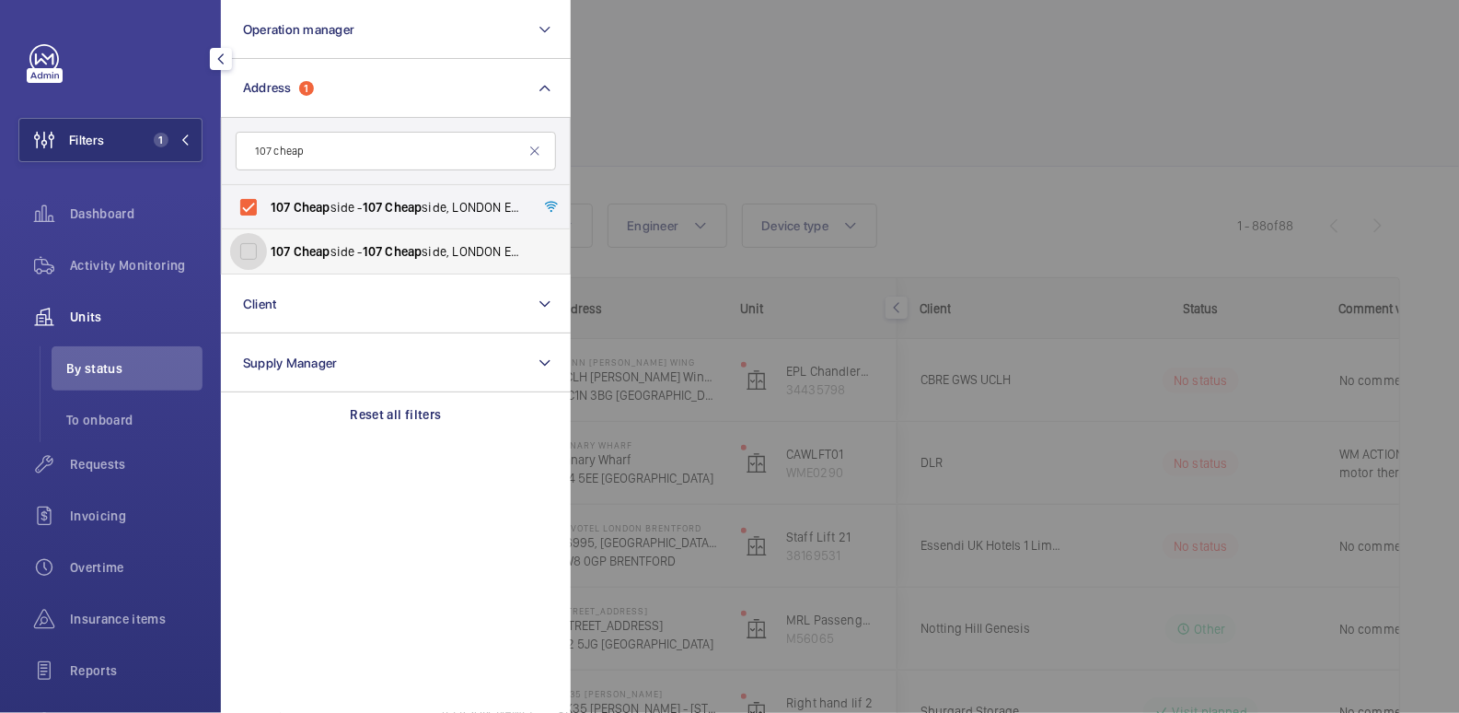
click at [267, 248] on input "[STREET_ADDRESS]" at bounding box center [248, 251] width 37 height 37
checkbox input "true"
click at [734, 97] on div at bounding box center [1300, 356] width 1459 height 713
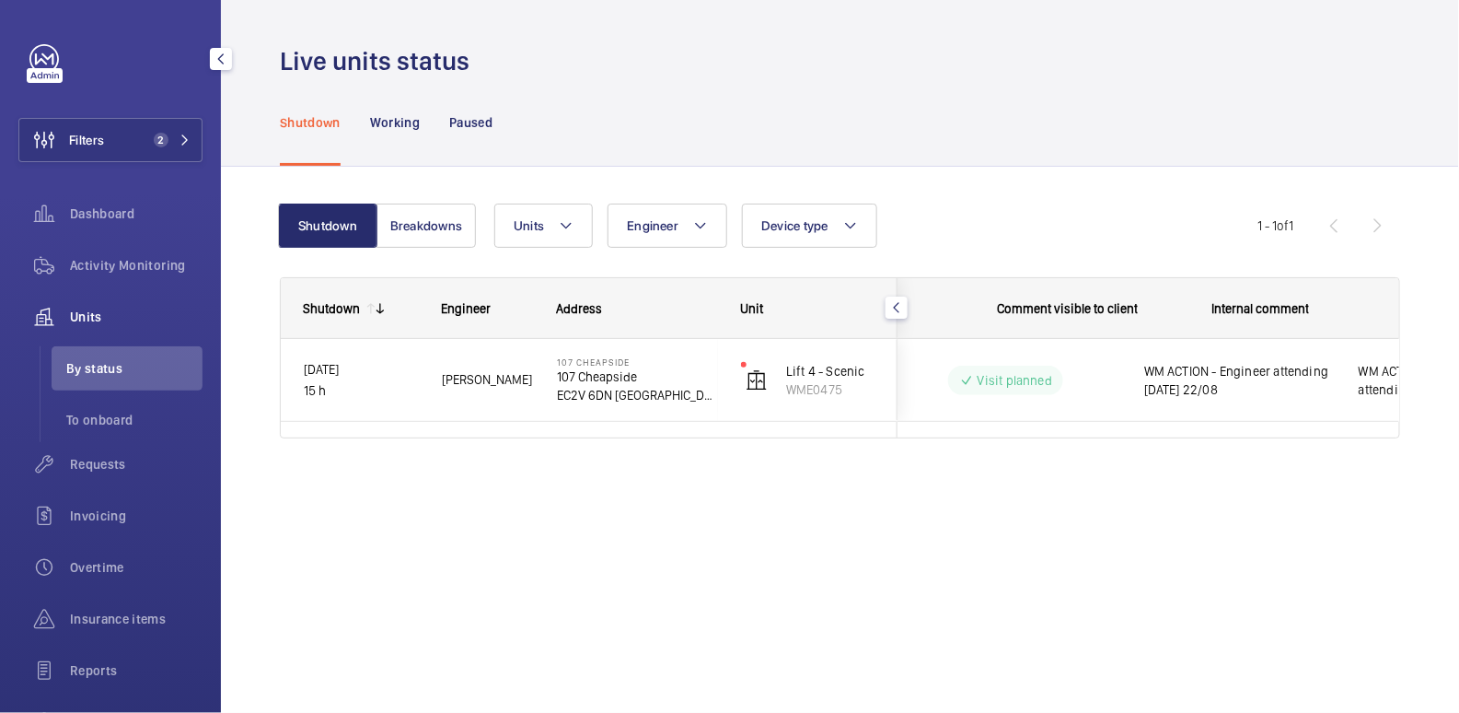
scroll to position [0, 343]
